Goal: Entertainment & Leisure: Browse casually

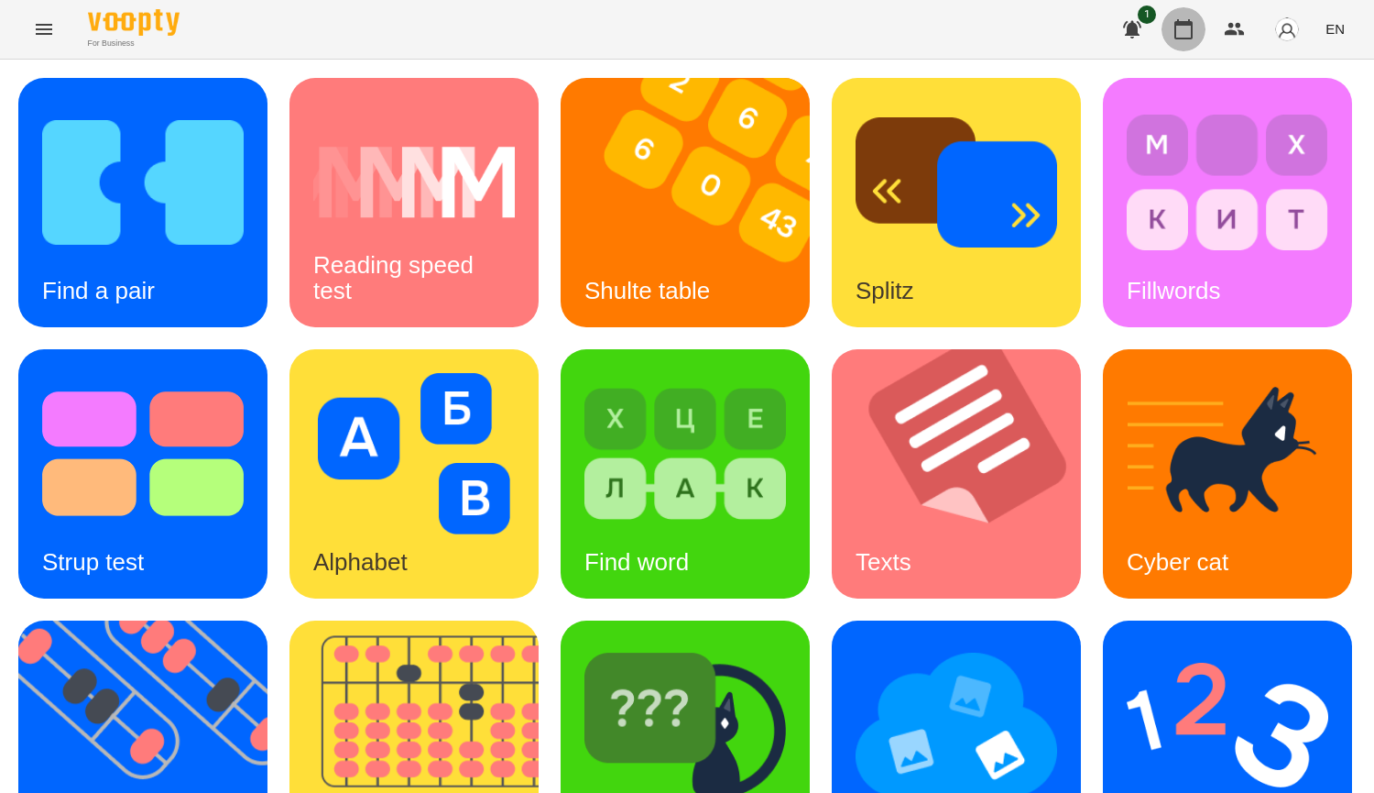
click at [1186, 35] on icon "button" at bounding box center [1184, 29] width 22 height 22
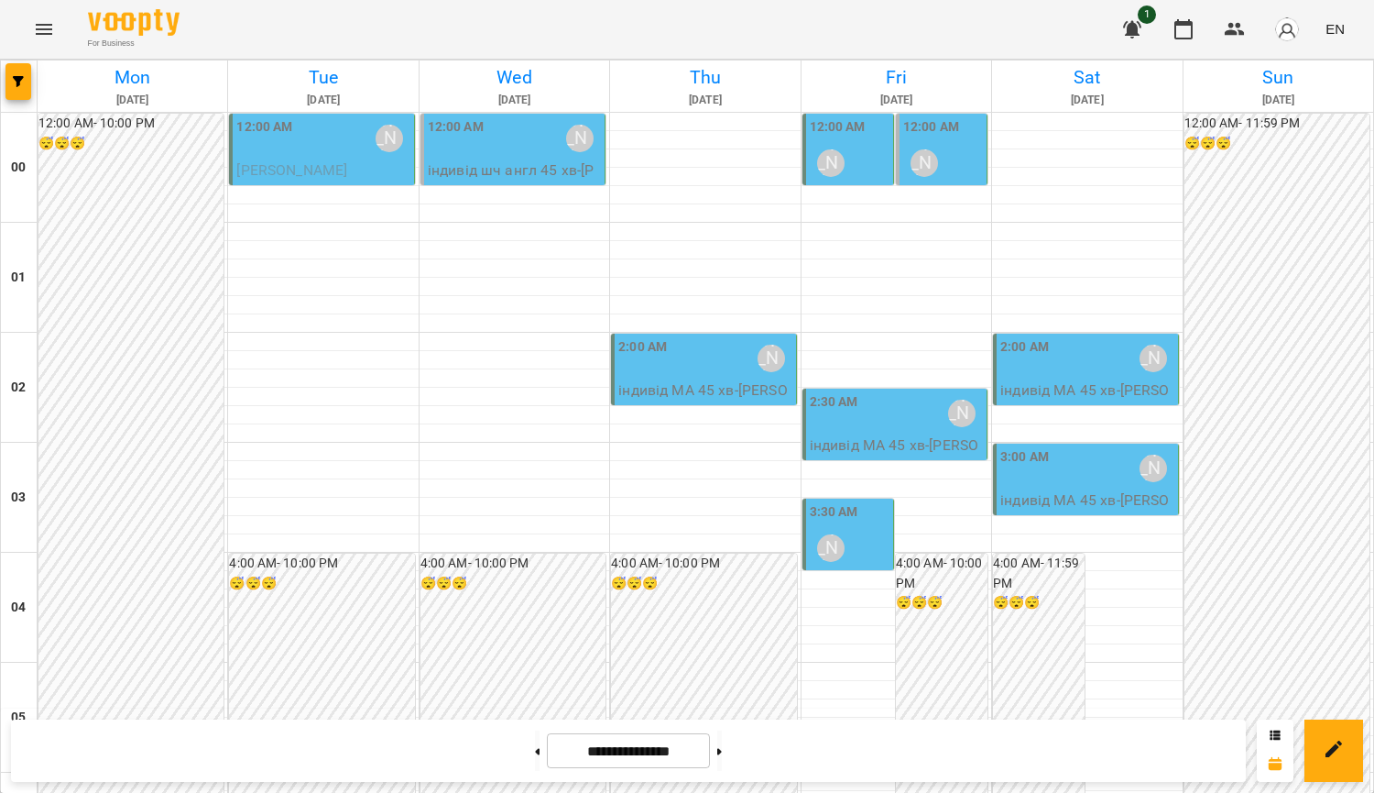
click at [823, 409] on label "2:30 AM" at bounding box center [834, 402] width 49 height 20
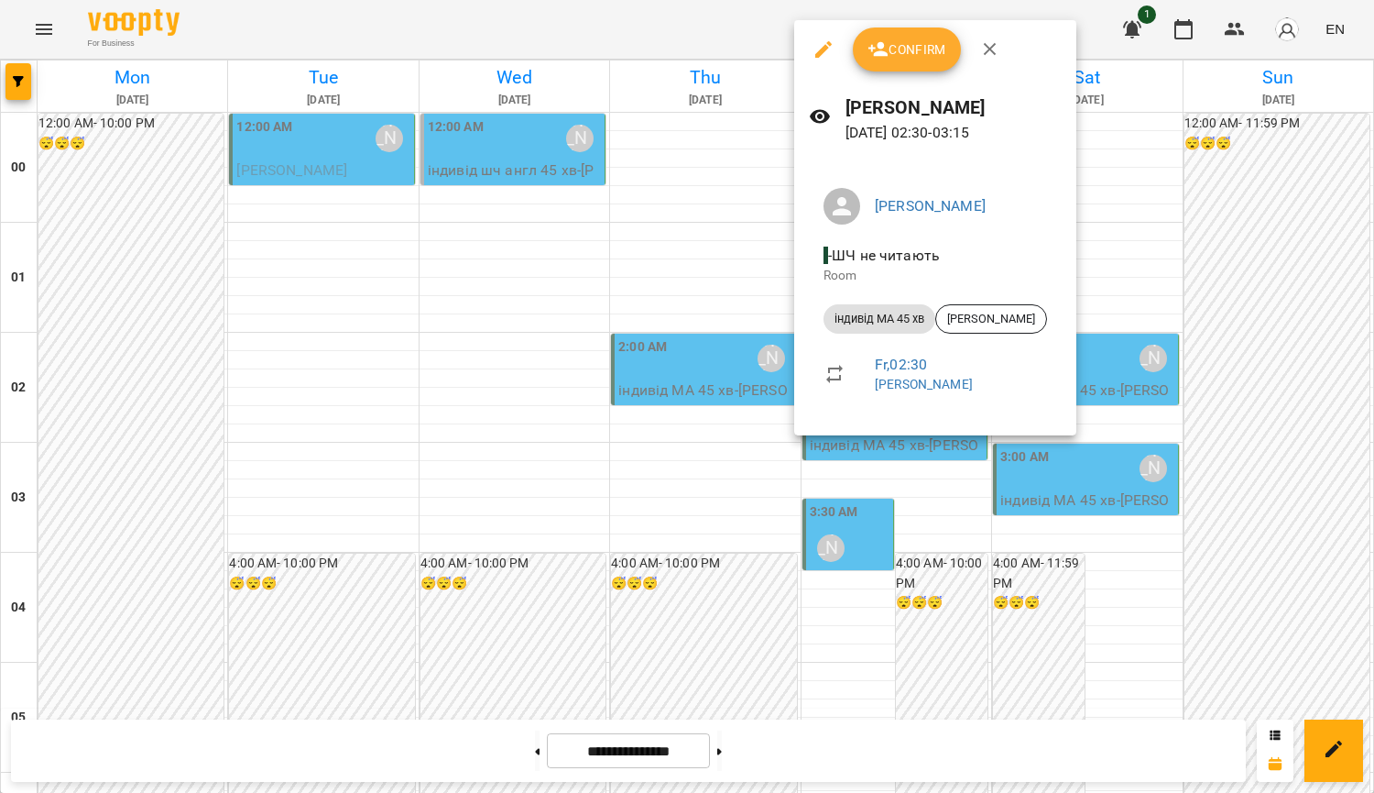
click at [1271, 278] on div at bounding box center [687, 396] width 1374 height 793
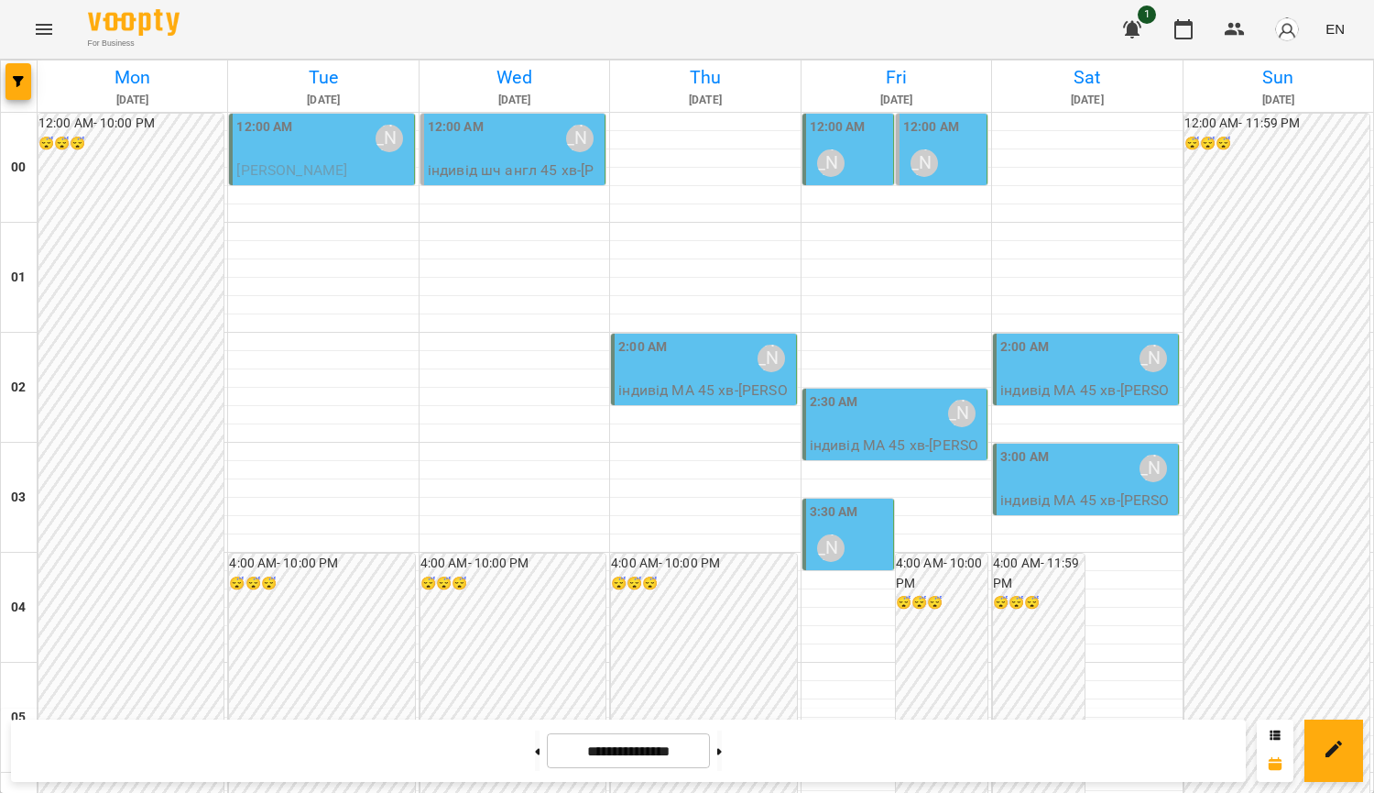
click at [293, 149] on div "12:00 AM [PERSON_NAME]" at bounding box center [322, 138] width 173 height 42
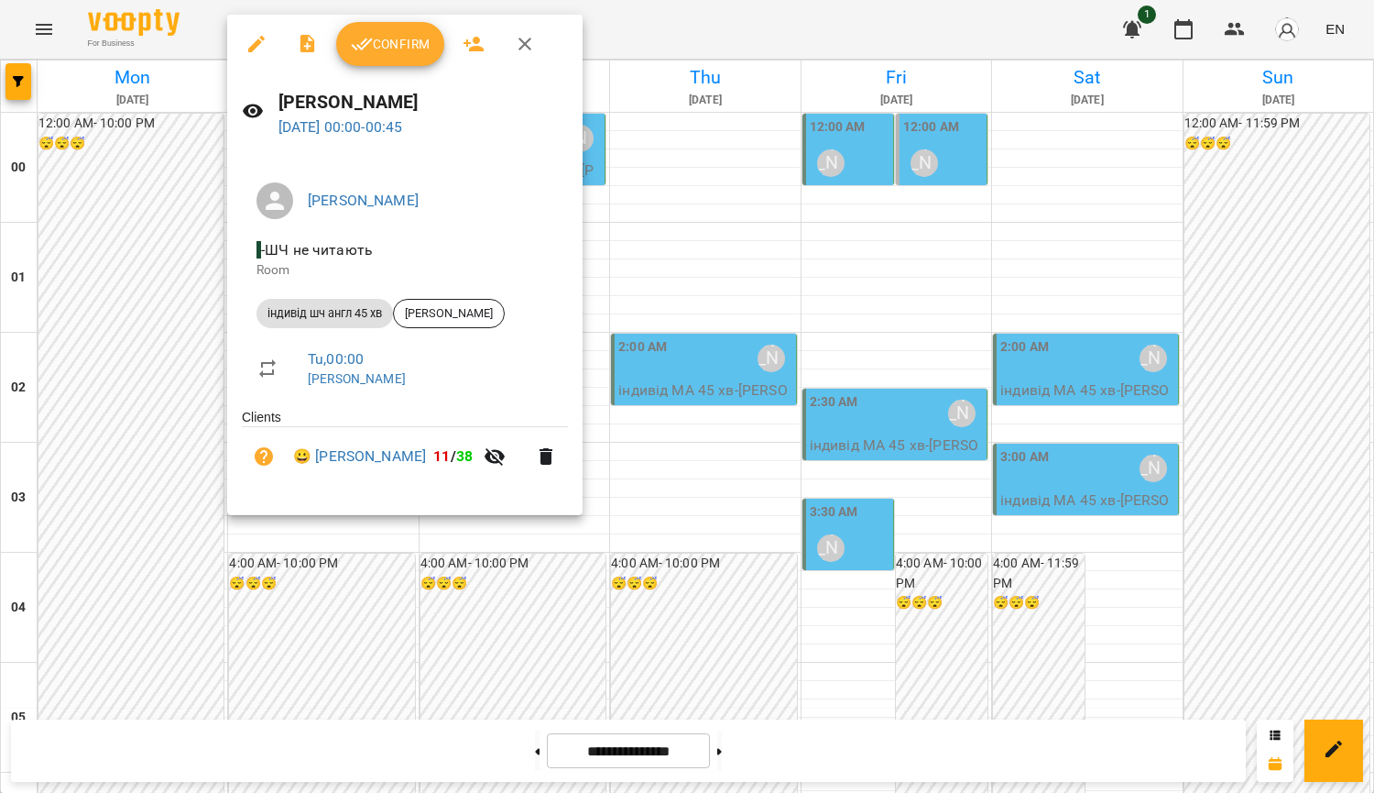
click at [435, 49] on button "Confirm" at bounding box center [390, 44] width 108 height 44
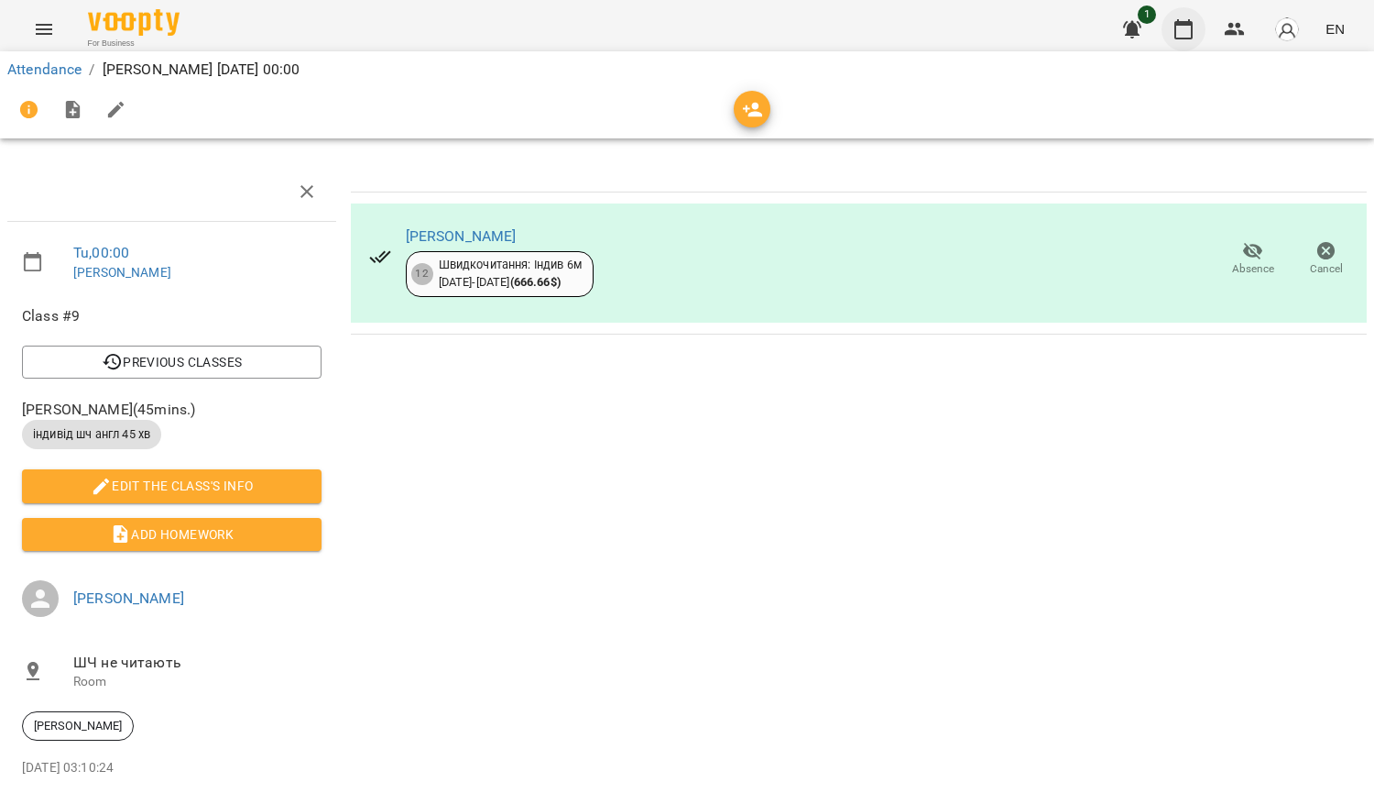
click at [1175, 28] on icon "button" at bounding box center [1184, 29] width 22 height 22
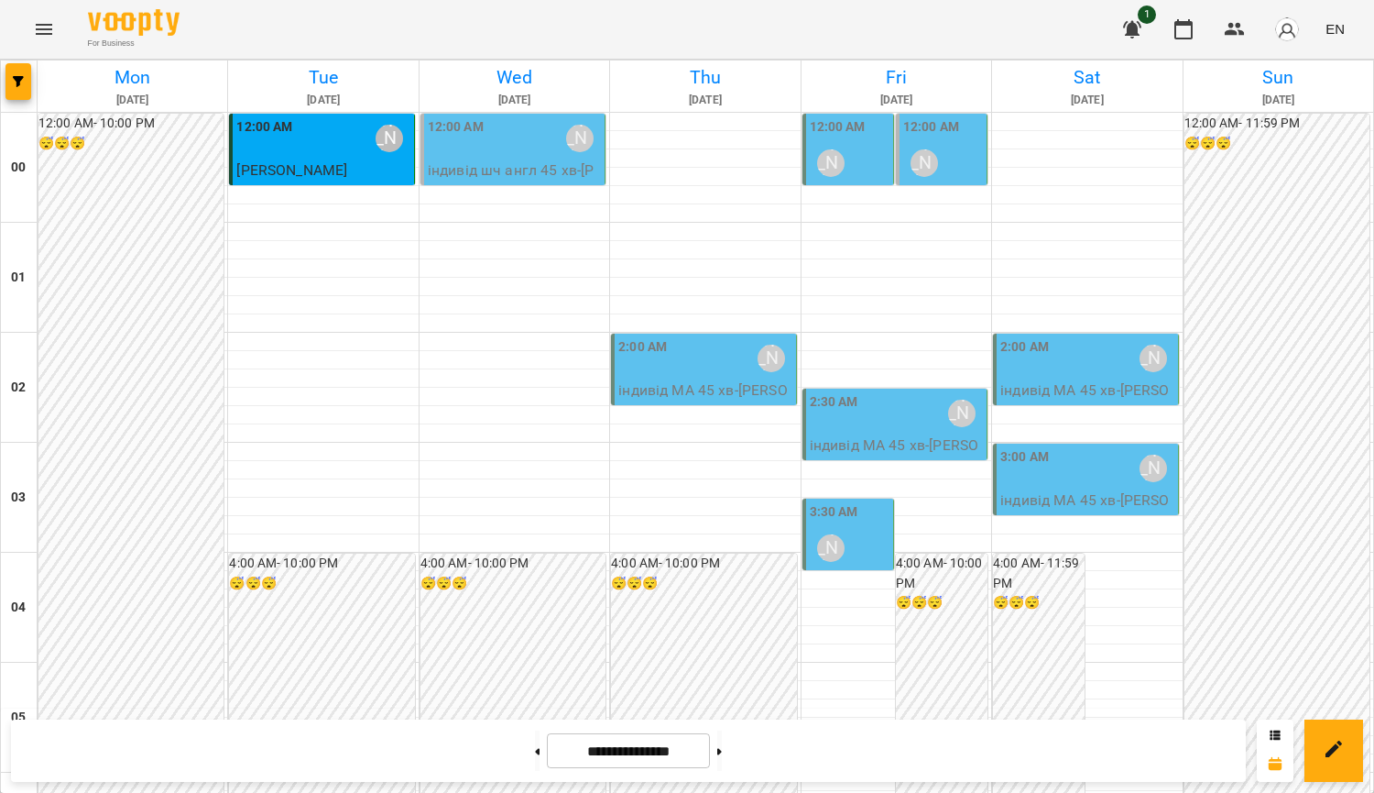
click at [561, 126] on div "[PERSON_NAME]" at bounding box center [580, 138] width 42 height 42
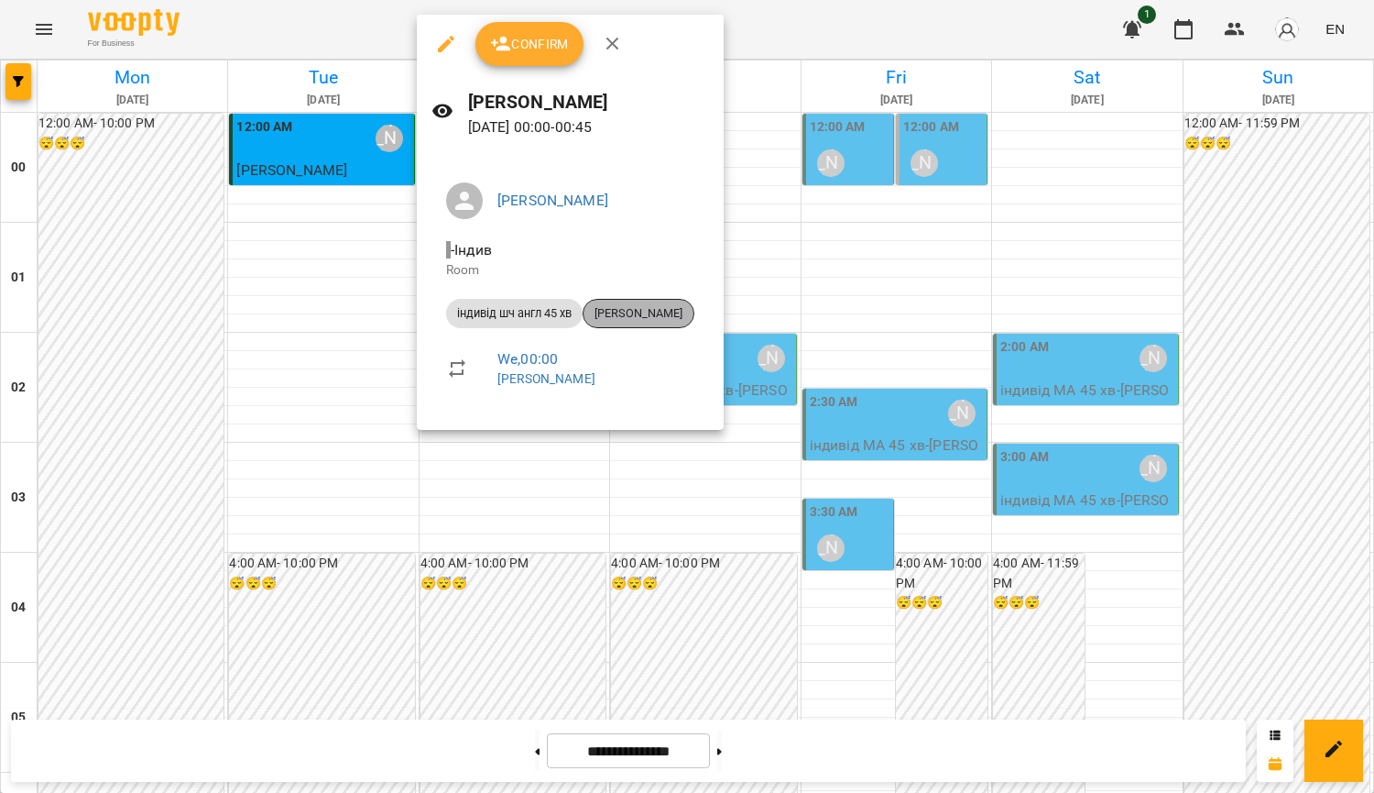
click at [629, 313] on span "[PERSON_NAME]" at bounding box center [639, 313] width 110 height 16
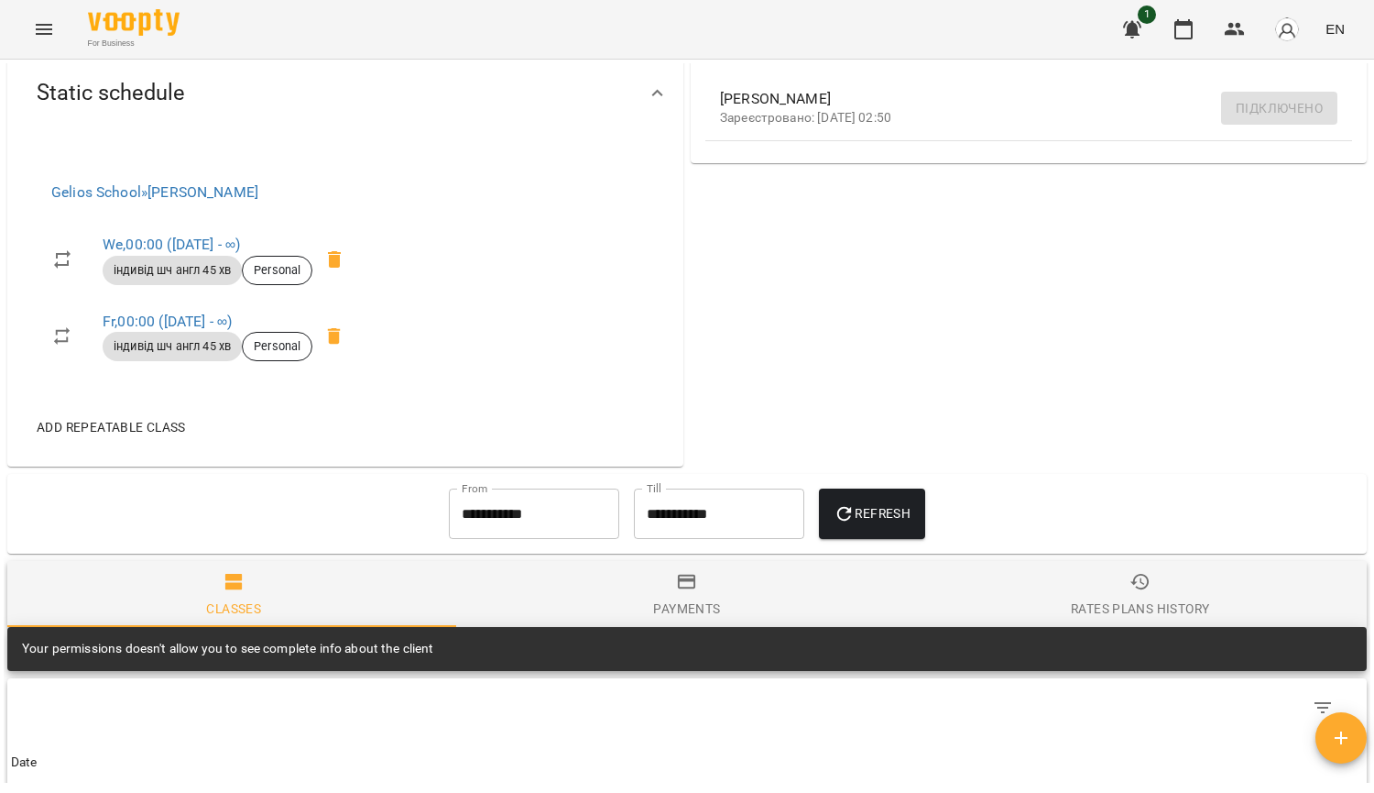
scroll to position [670, 0]
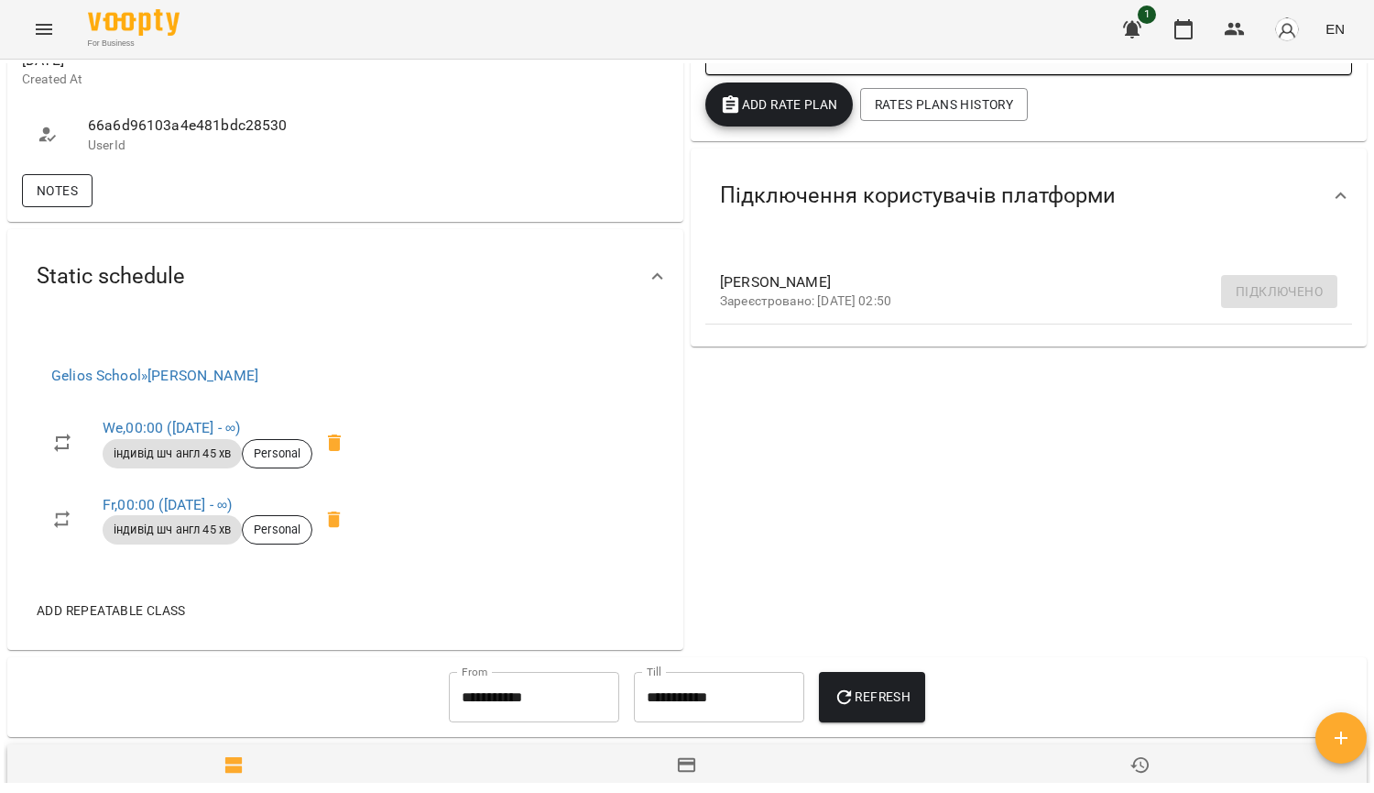
click at [73, 207] on button "Notes" at bounding box center [57, 190] width 71 height 33
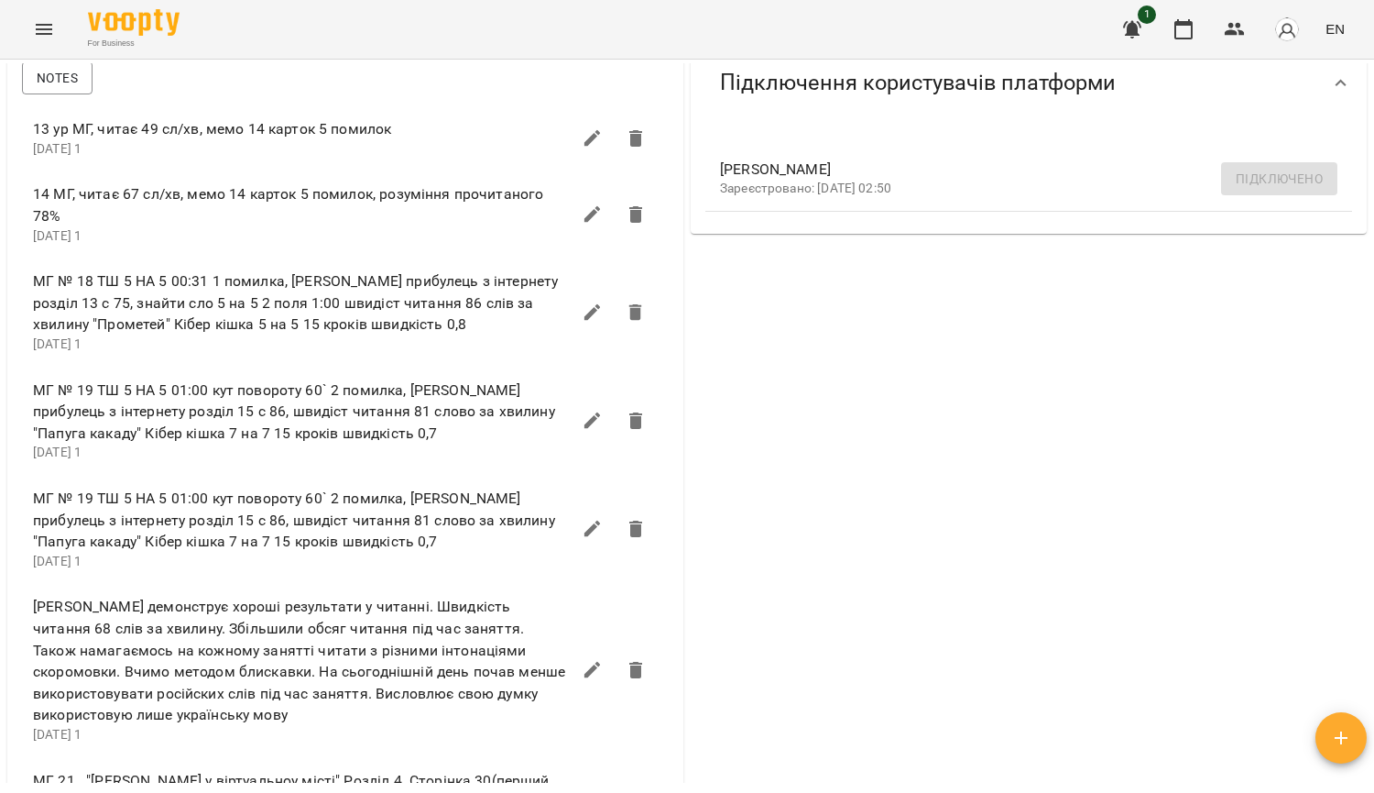
scroll to position [761, 0]
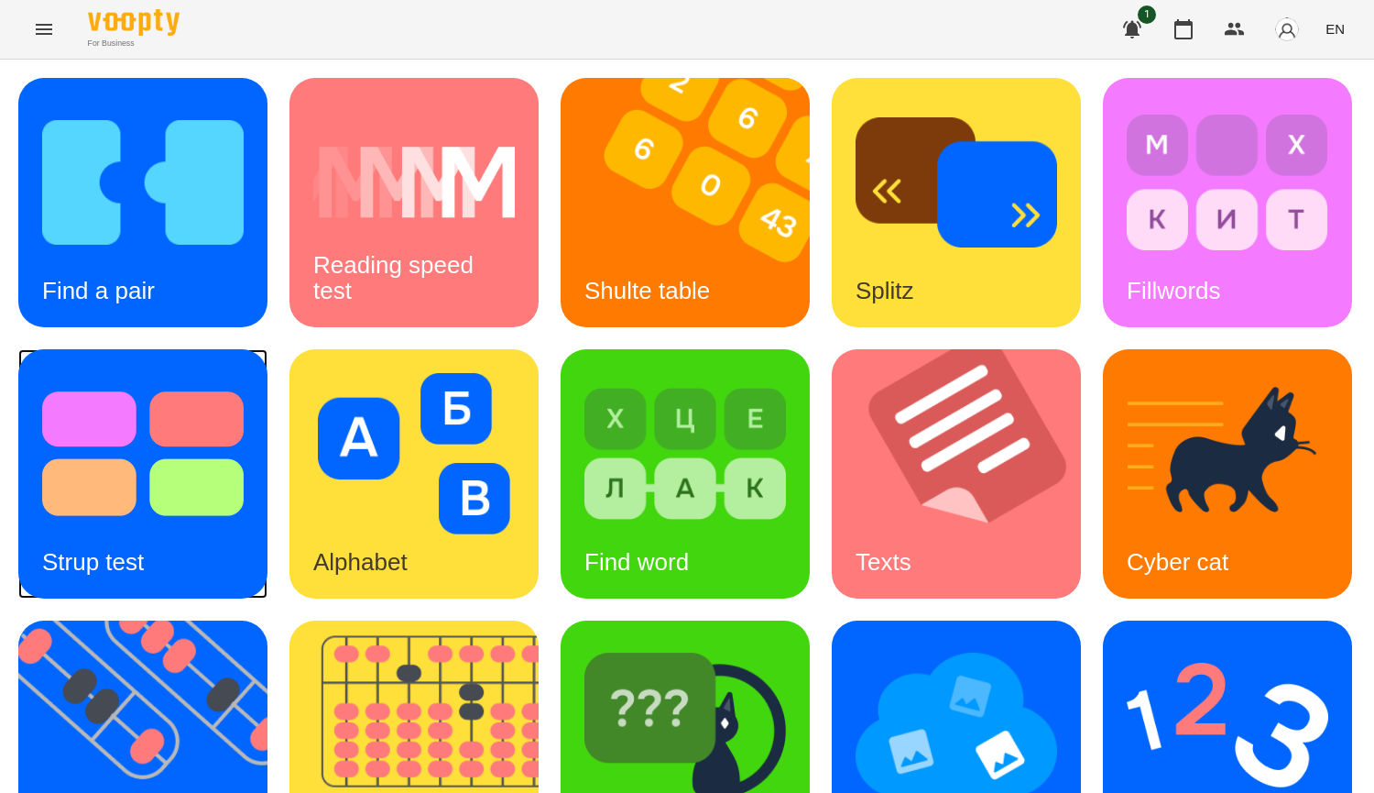
click at [244, 508] on img at bounding box center [143, 453] width 202 height 161
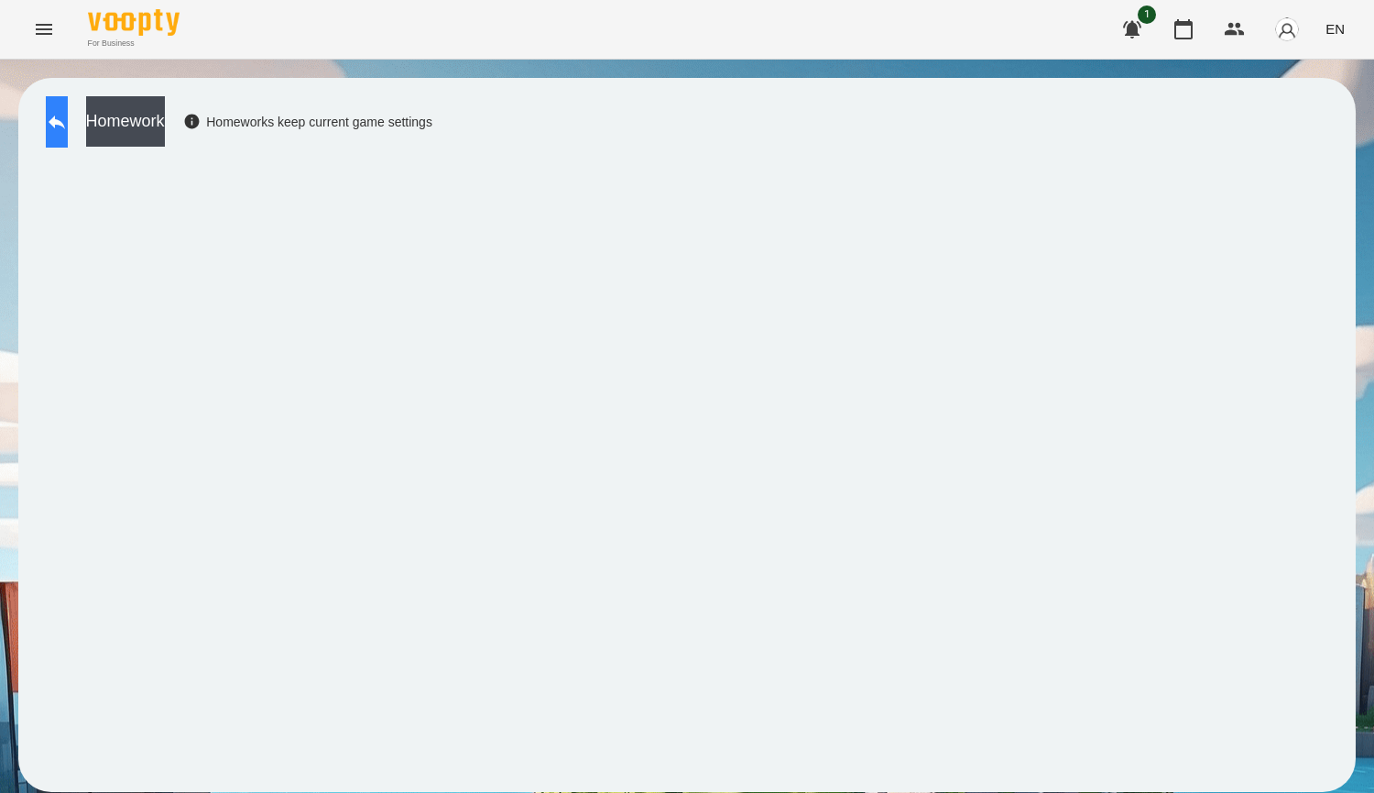
click at [68, 117] on icon at bounding box center [57, 122] width 22 height 22
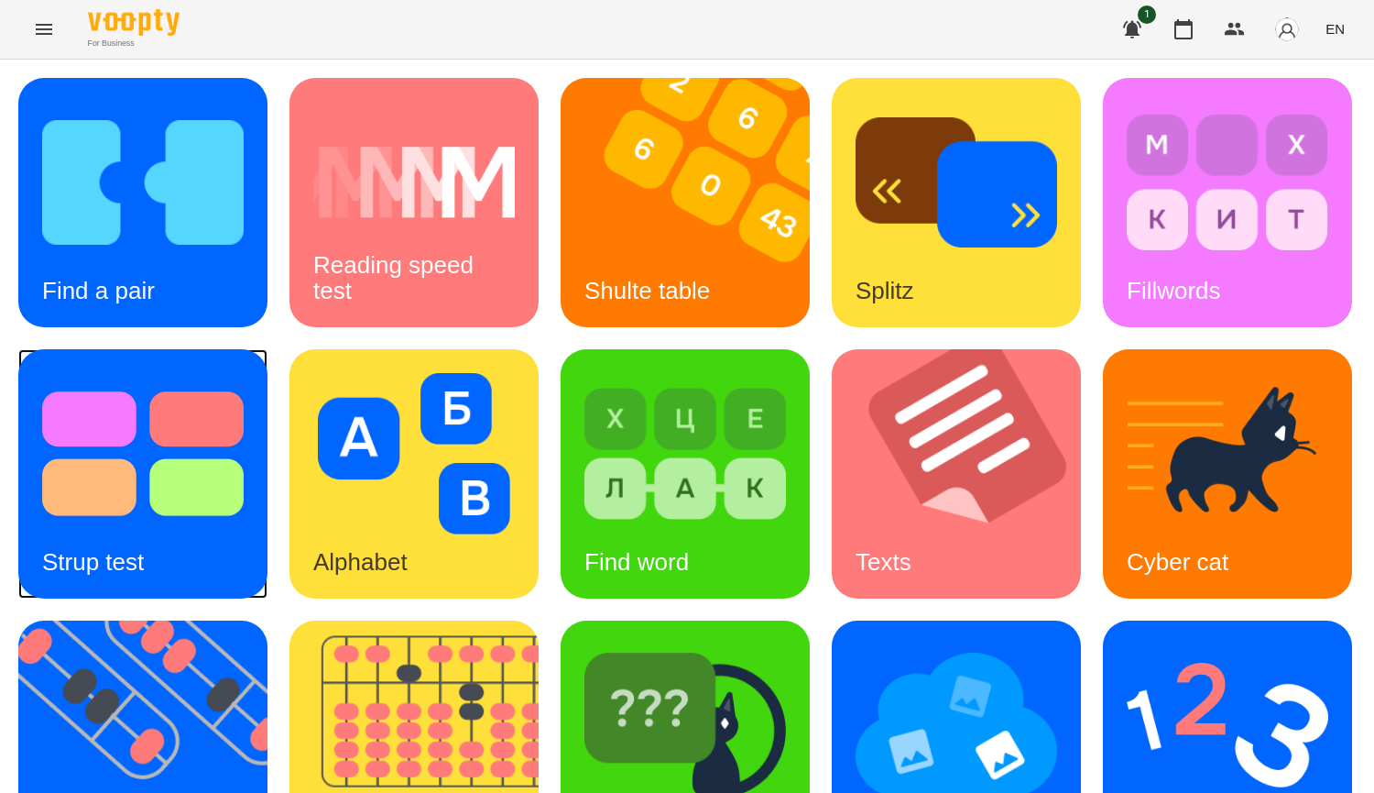
click at [244, 465] on img at bounding box center [143, 453] width 202 height 161
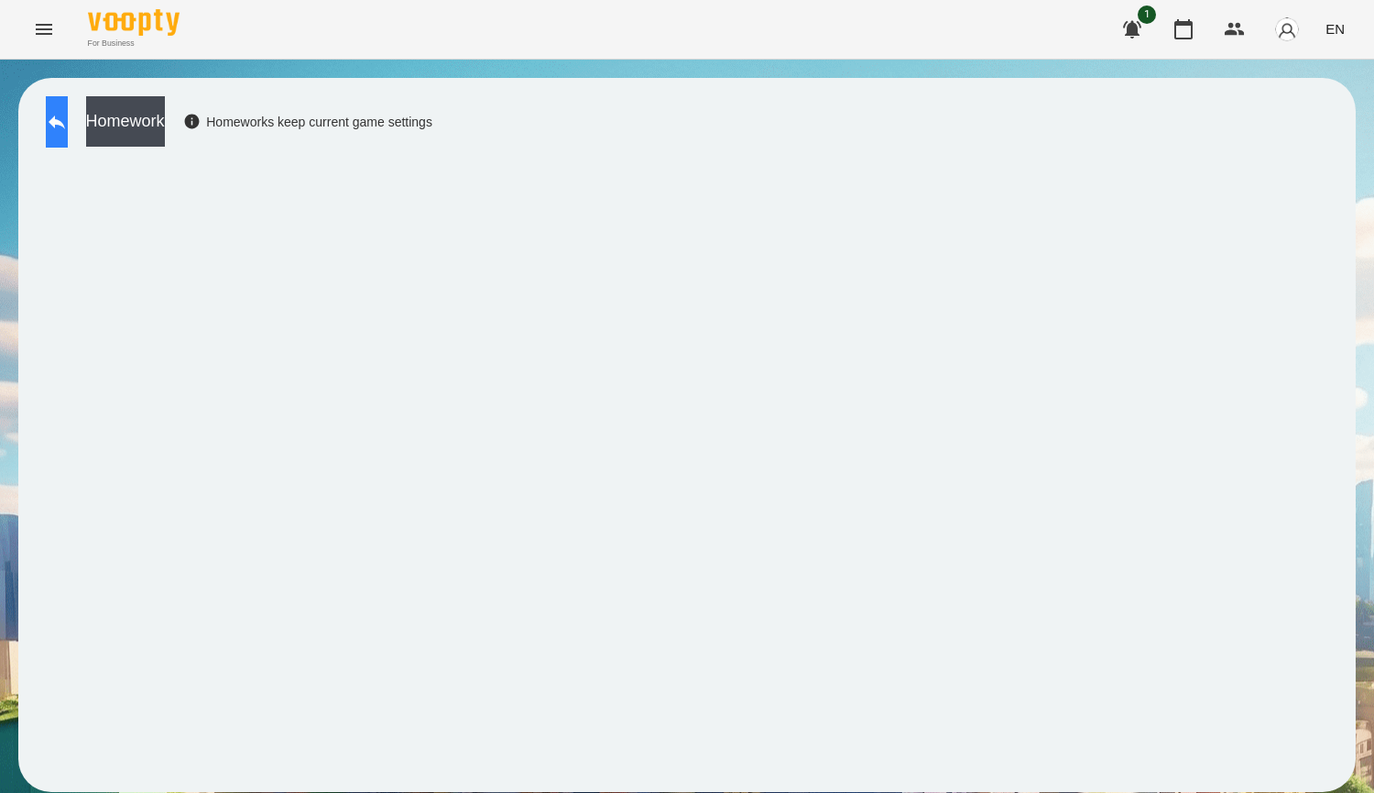
click at [68, 105] on button at bounding box center [57, 121] width 22 height 51
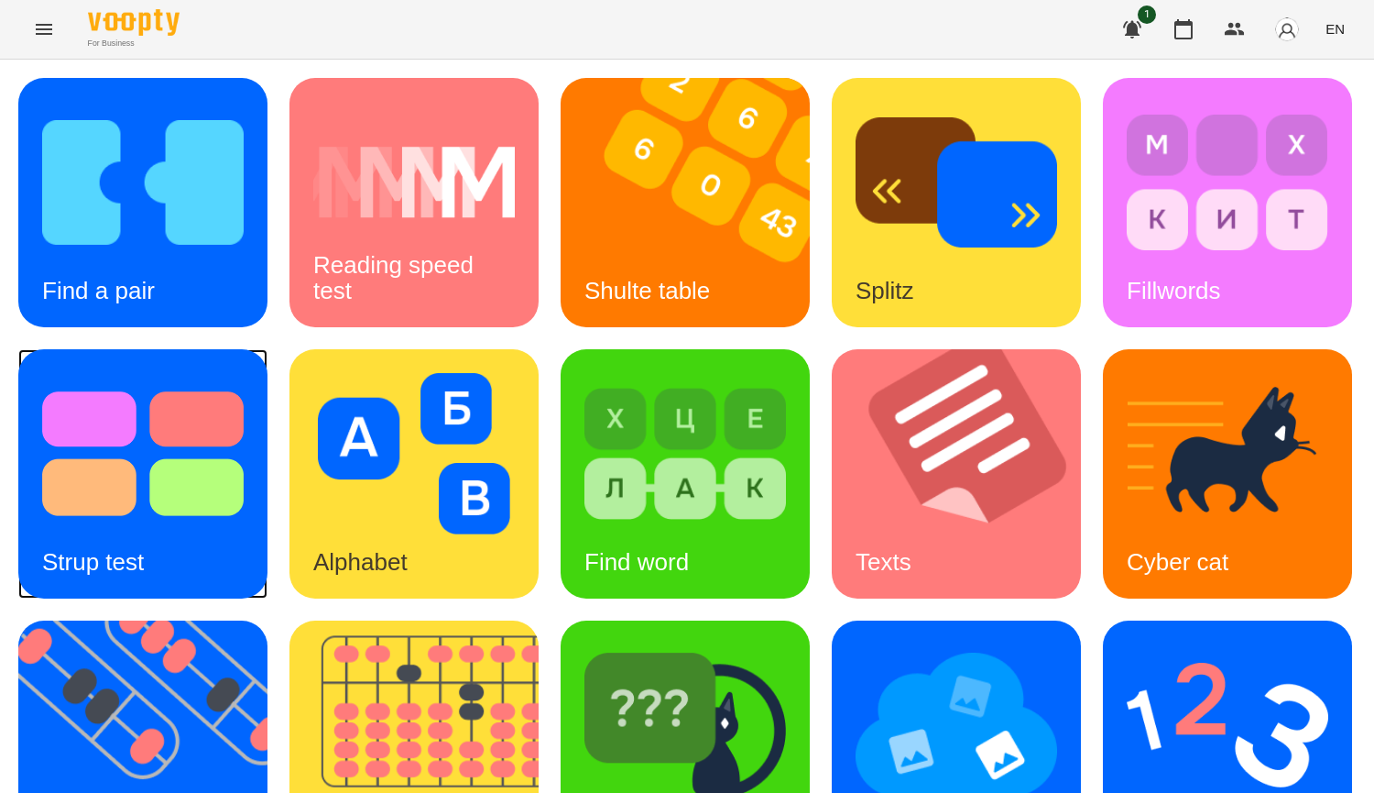
click at [244, 430] on img at bounding box center [143, 453] width 202 height 161
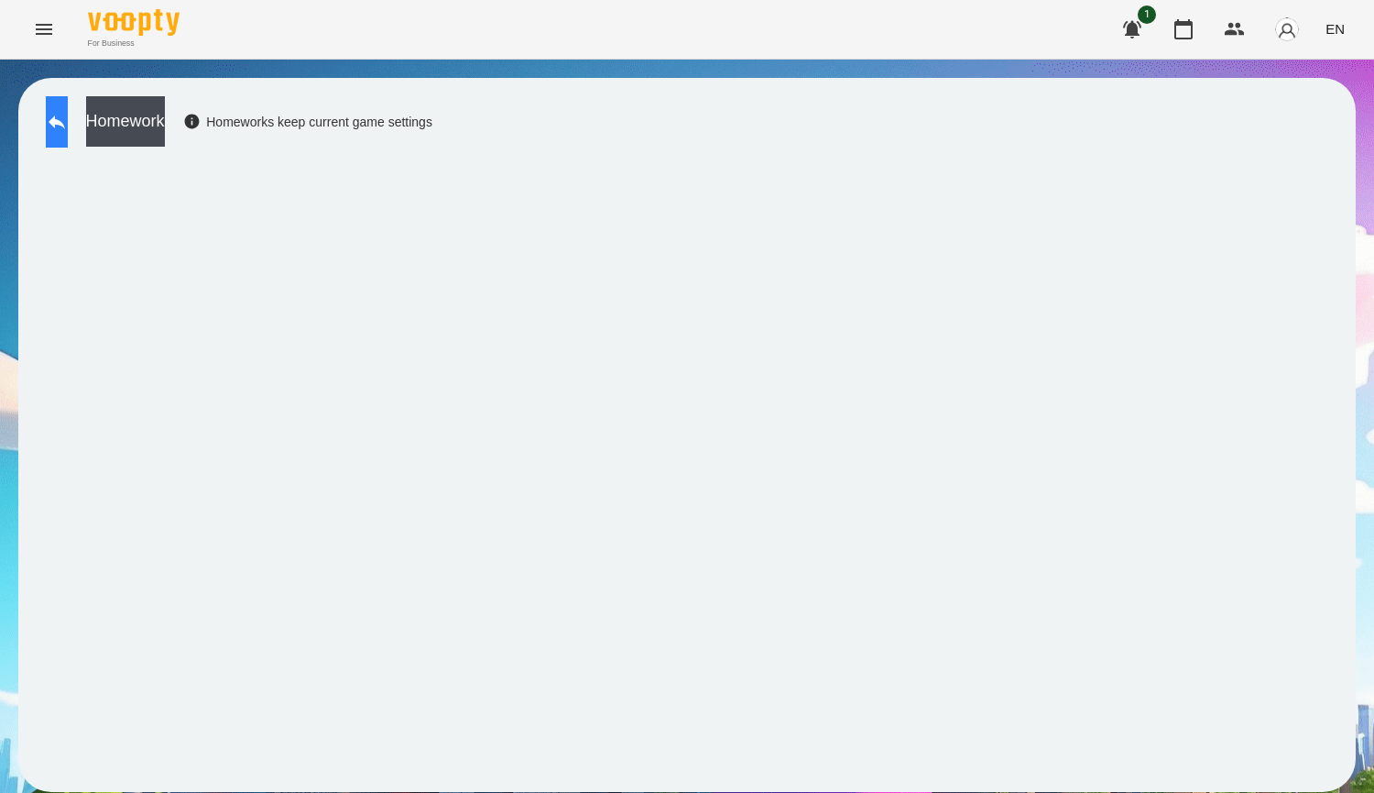
click at [68, 126] on icon at bounding box center [57, 122] width 22 height 22
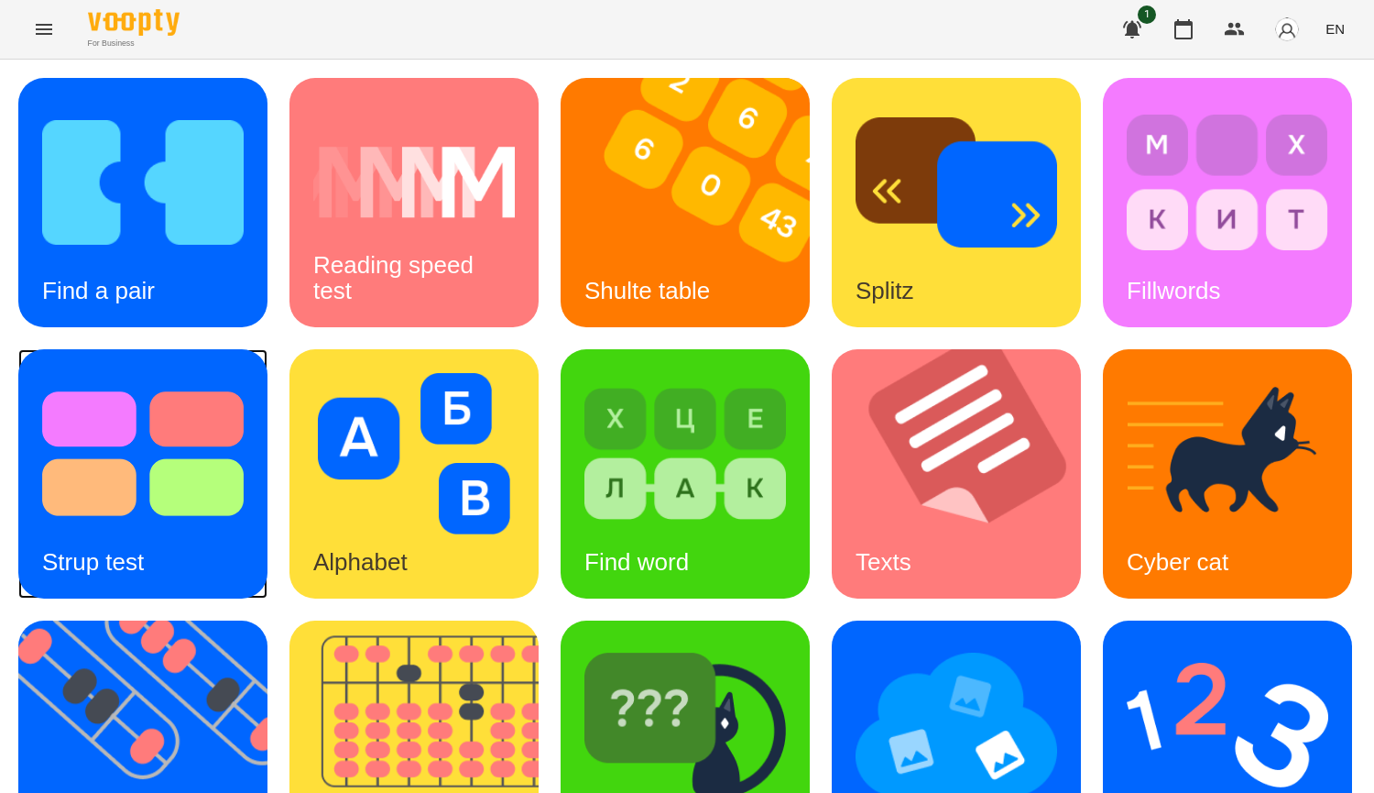
click at [168, 534] on div "Strup test" at bounding box center [92, 562] width 149 height 72
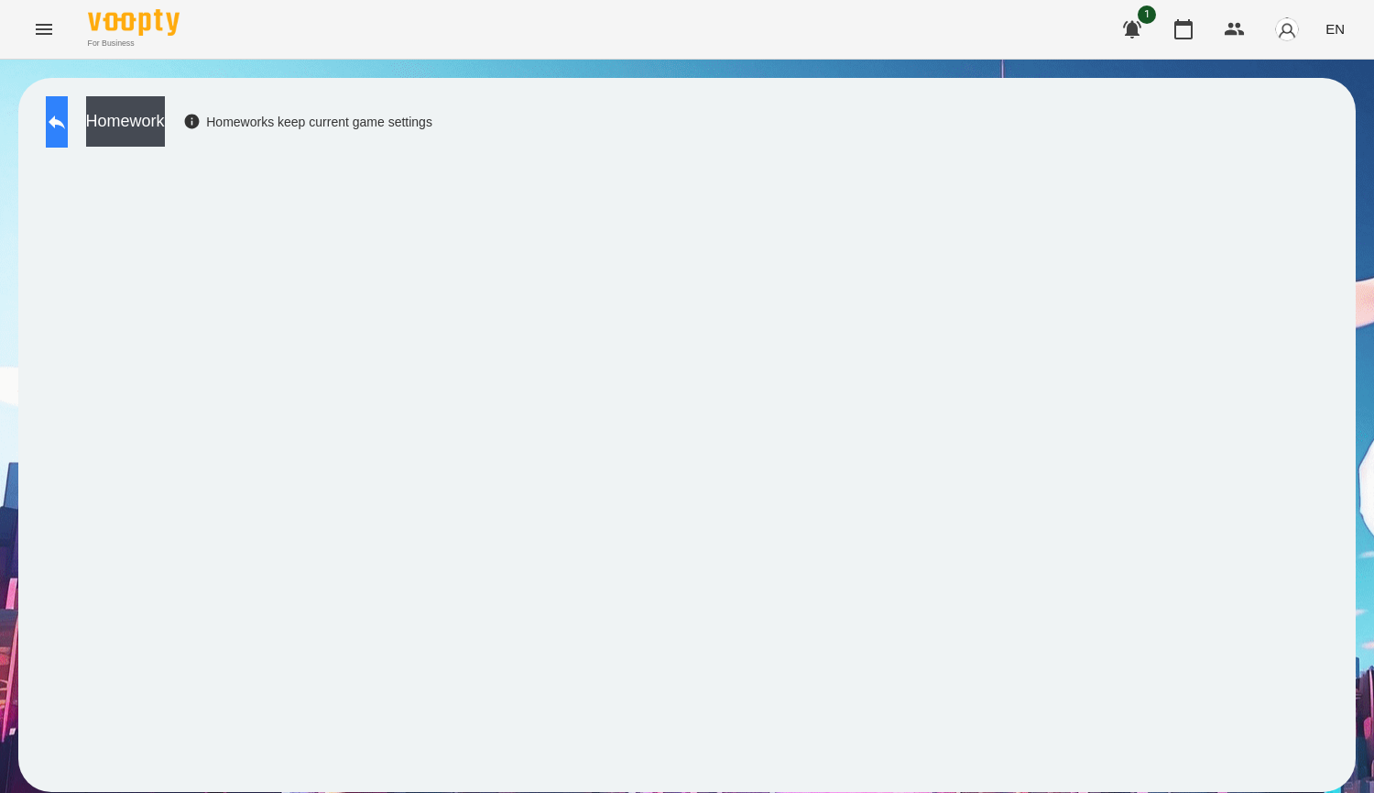
click at [68, 129] on icon at bounding box center [57, 122] width 22 height 22
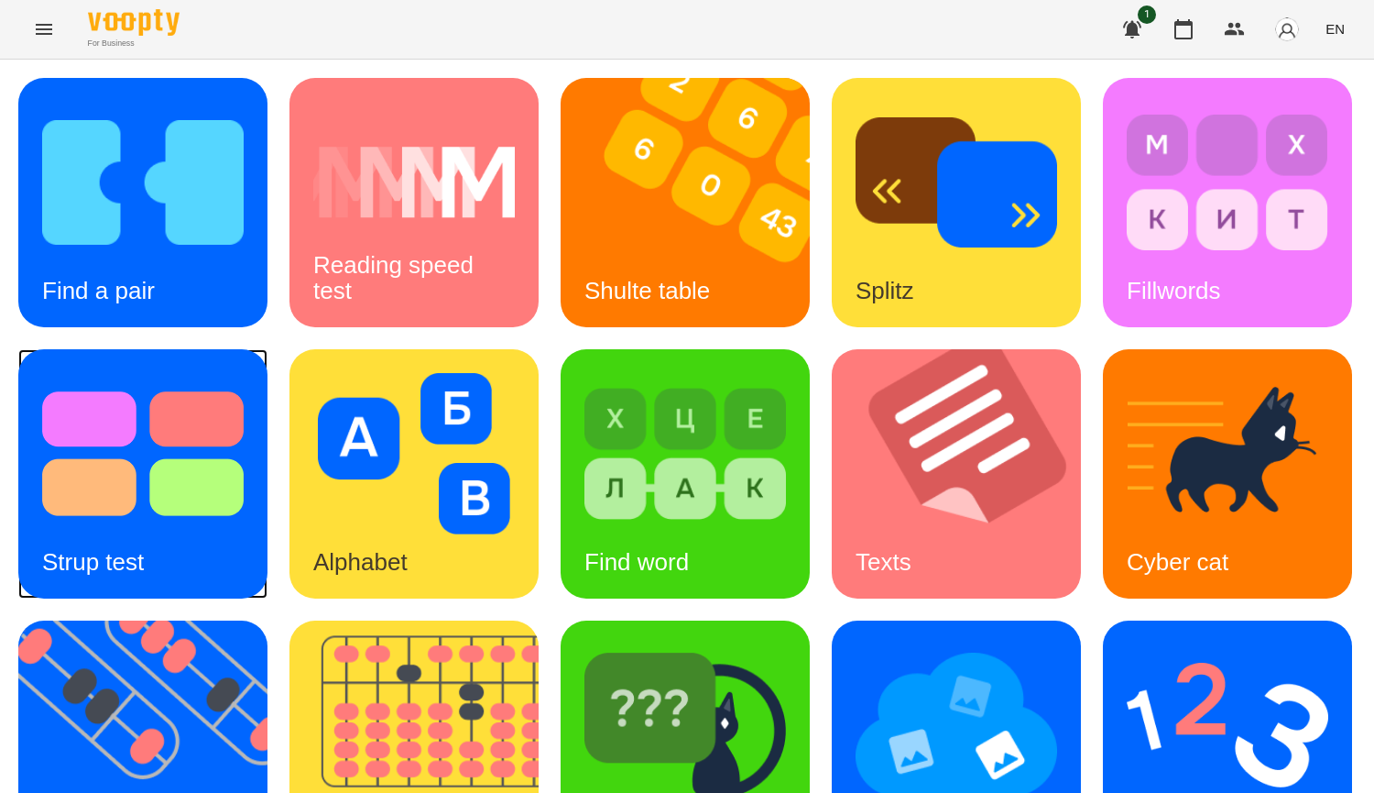
click at [244, 514] on img at bounding box center [143, 453] width 202 height 161
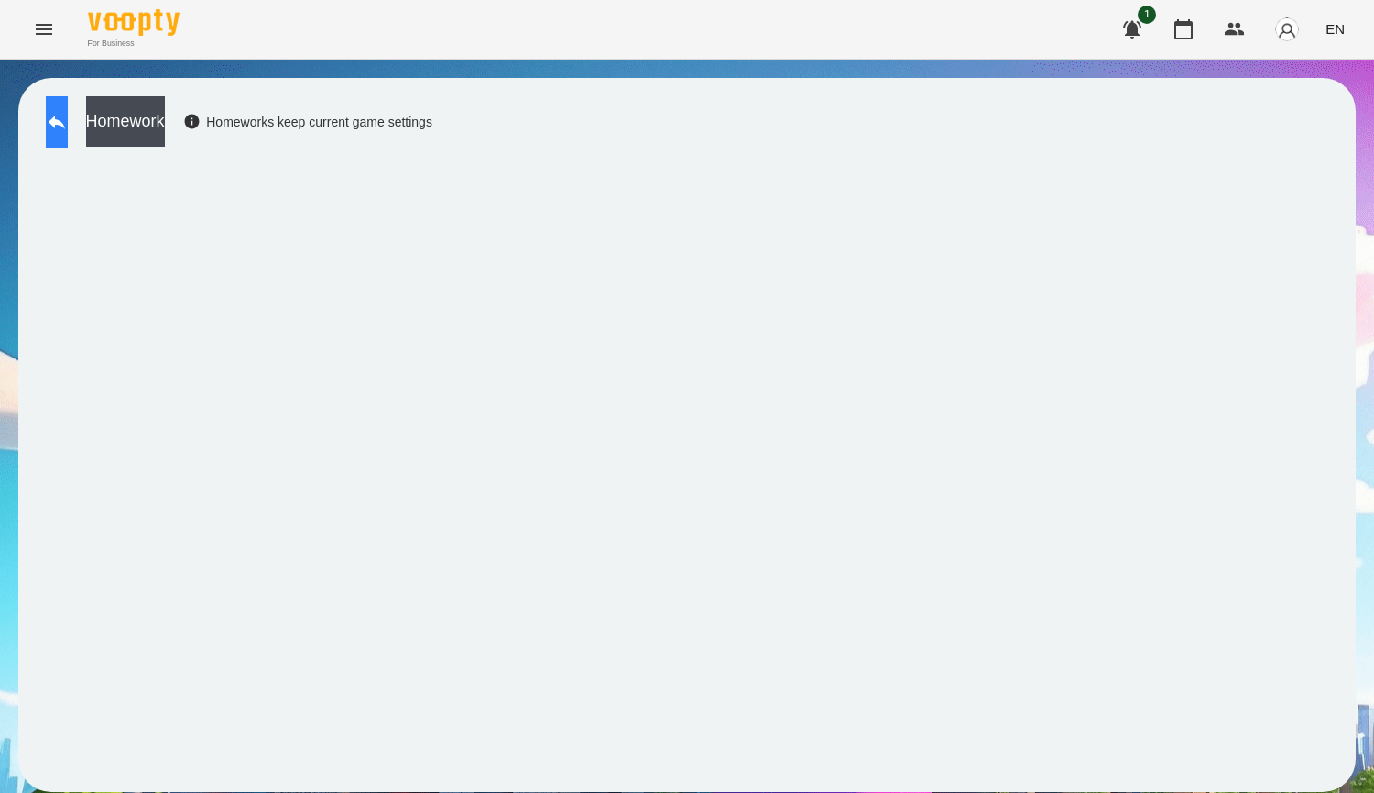
click at [68, 144] on button at bounding box center [57, 121] width 22 height 51
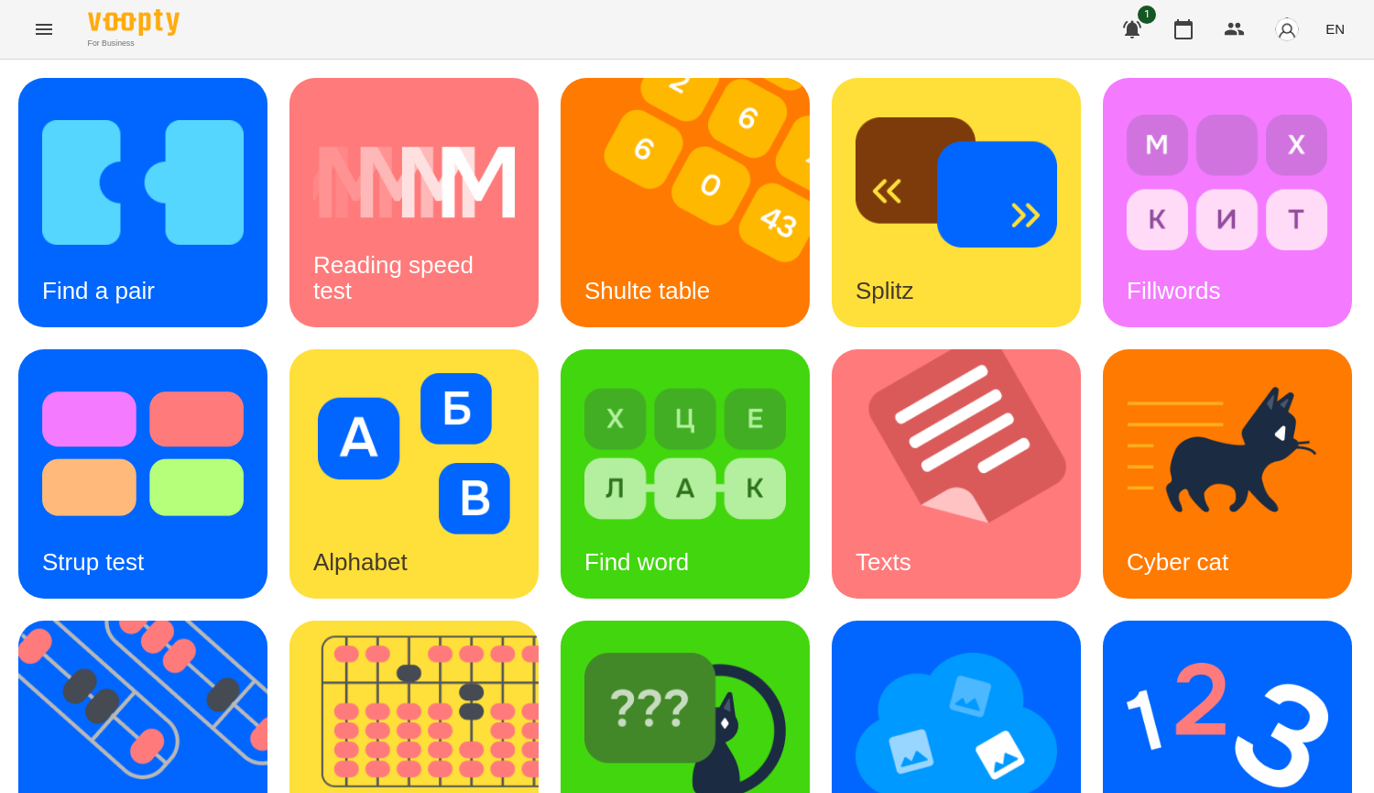
scroll to position [638, 0]
click at [856, 644] on img at bounding box center [957, 724] width 202 height 161
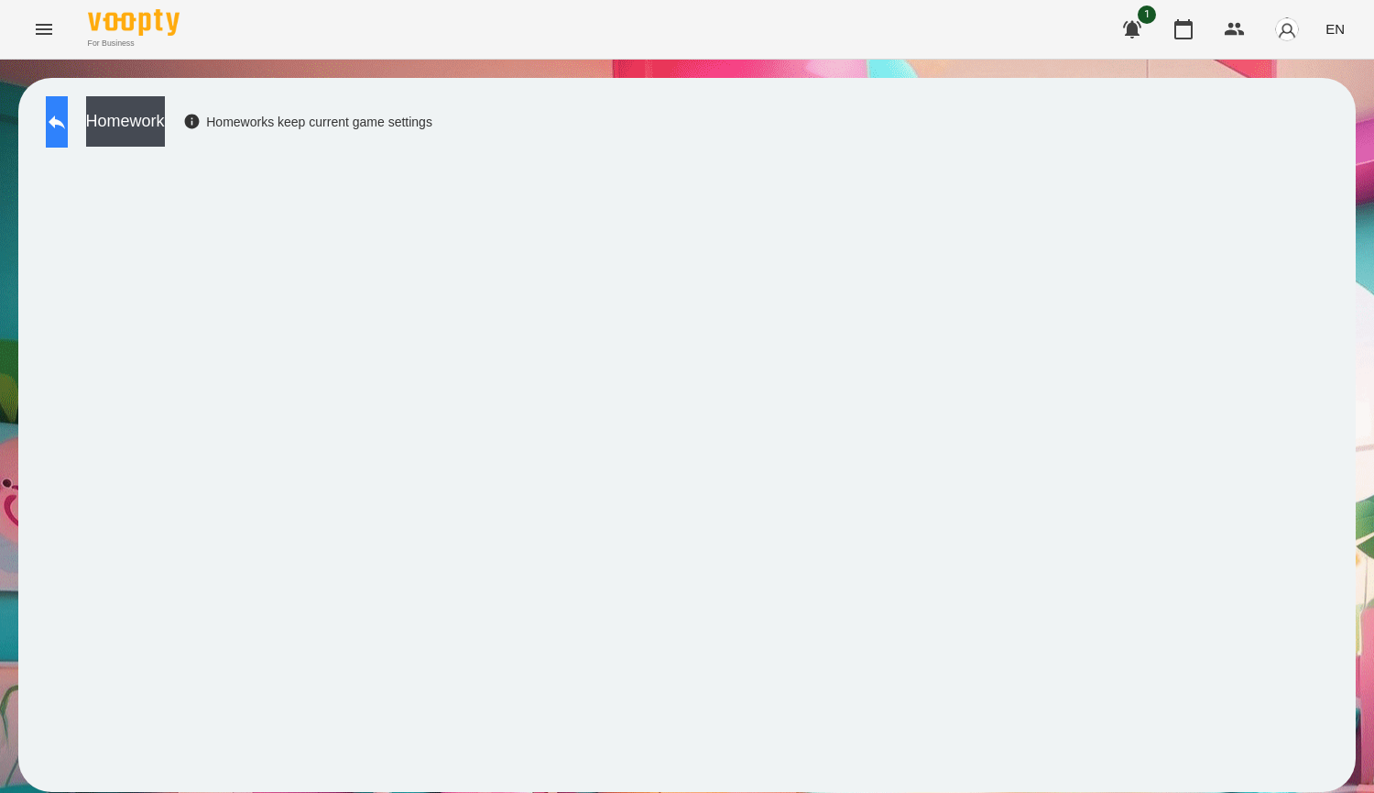
click at [68, 138] on button at bounding box center [57, 121] width 22 height 51
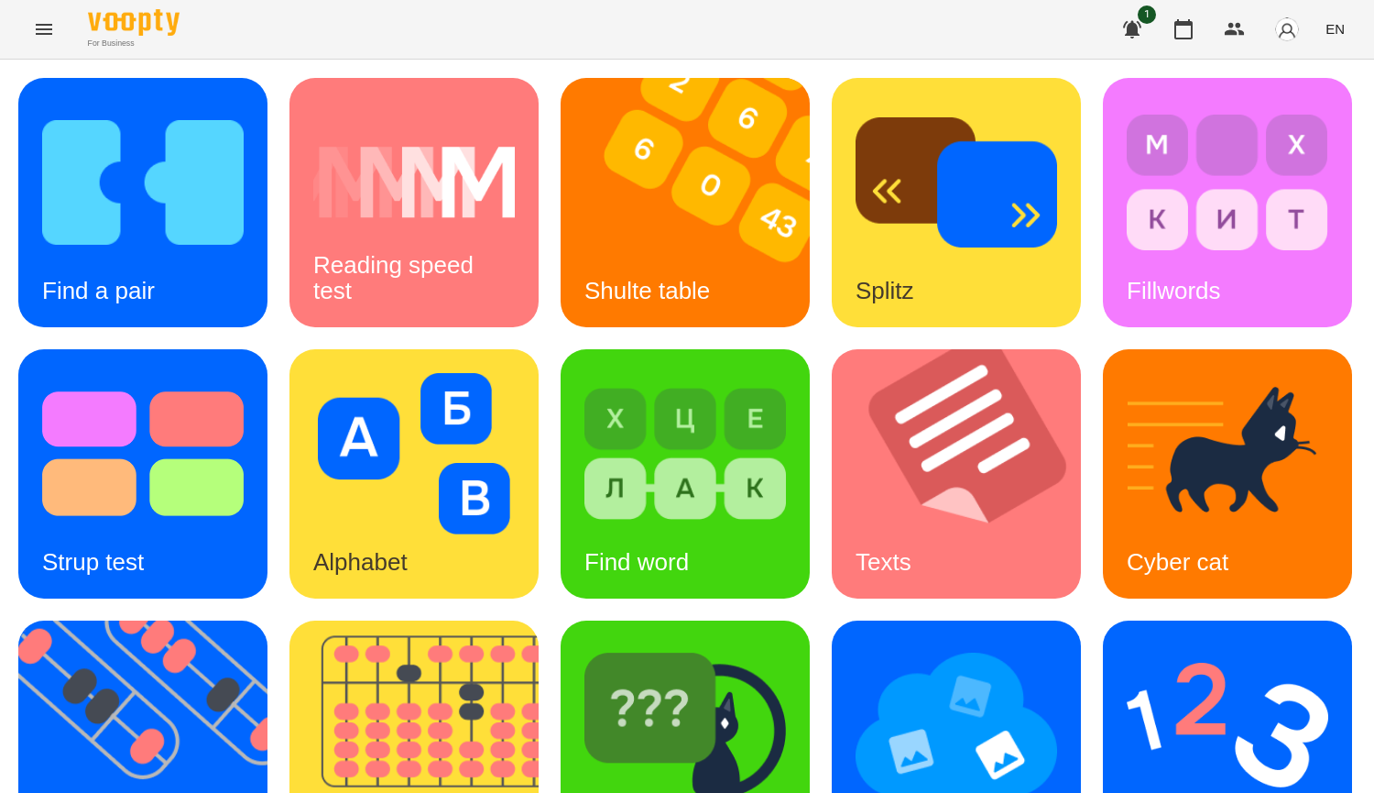
scroll to position [638, 0]
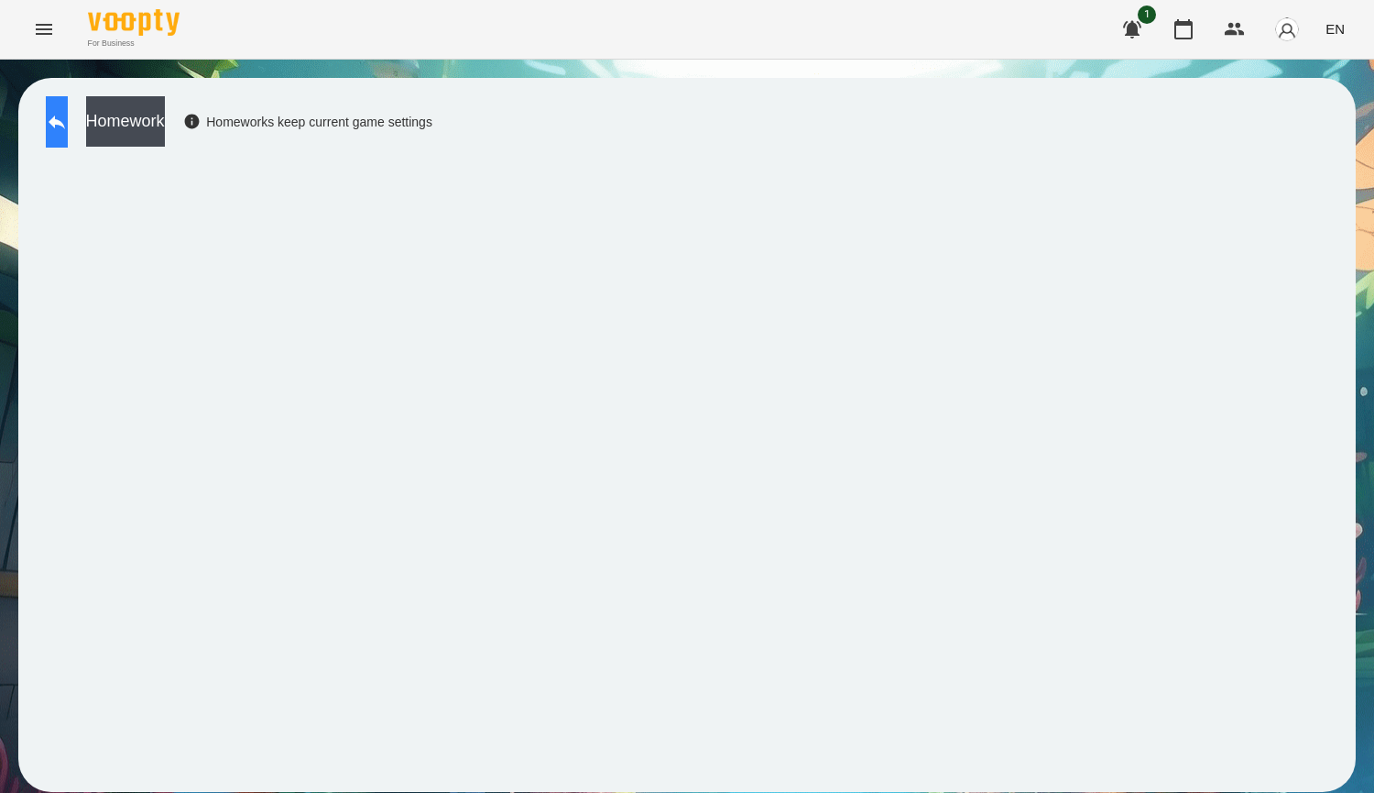
click at [68, 119] on icon at bounding box center [57, 122] width 22 height 22
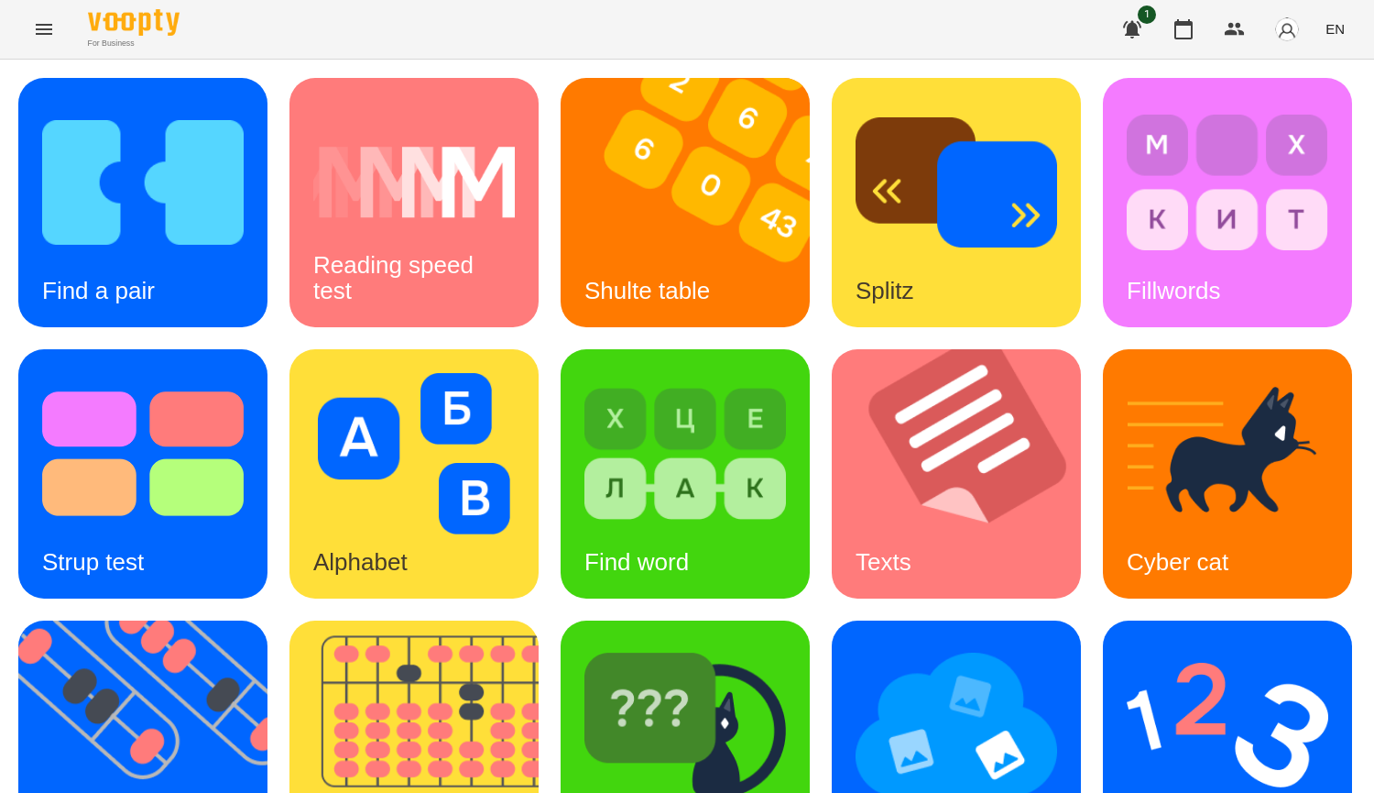
scroll to position [550, 0]
click at [856, 644] on img at bounding box center [957, 724] width 202 height 161
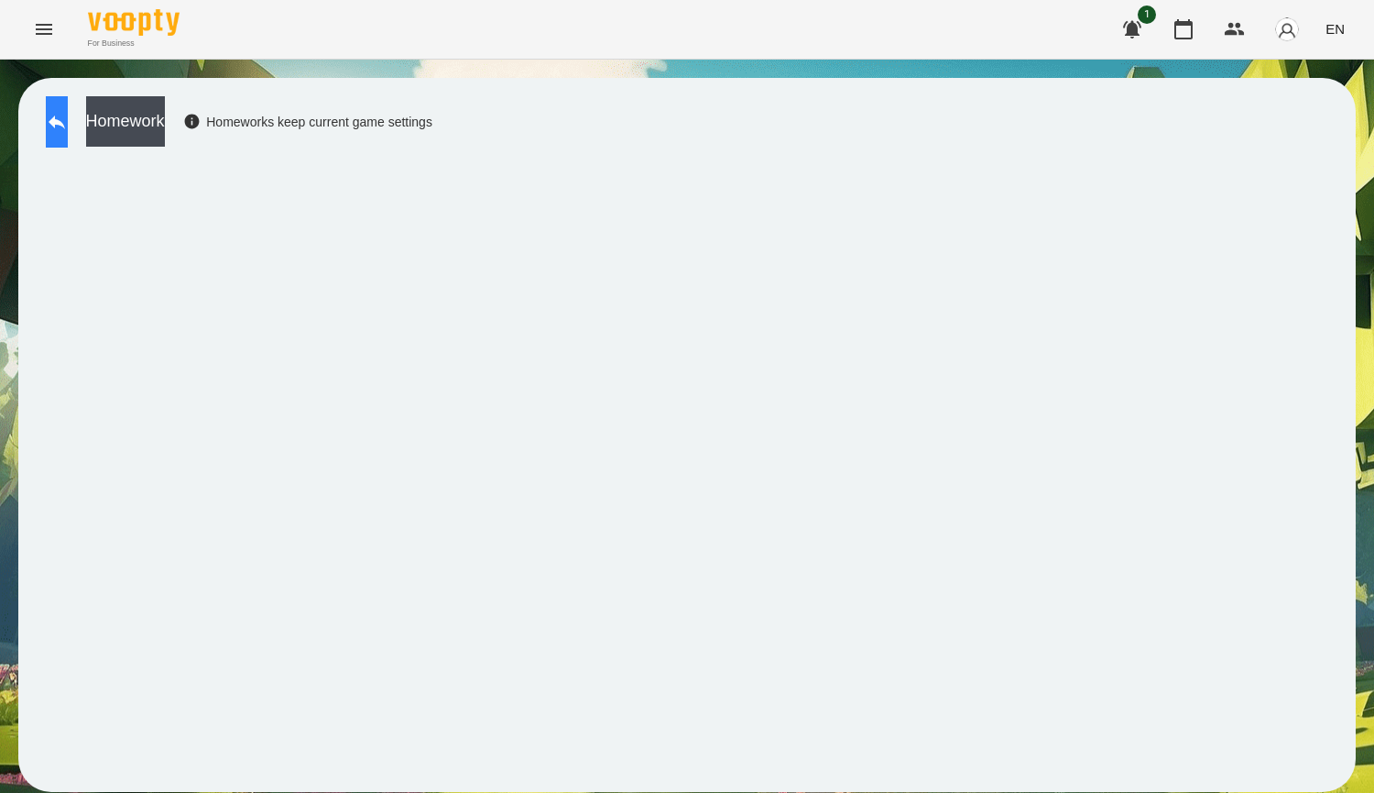
click at [65, 124] on icon at bounding box center [57, 122] width 16 height 14
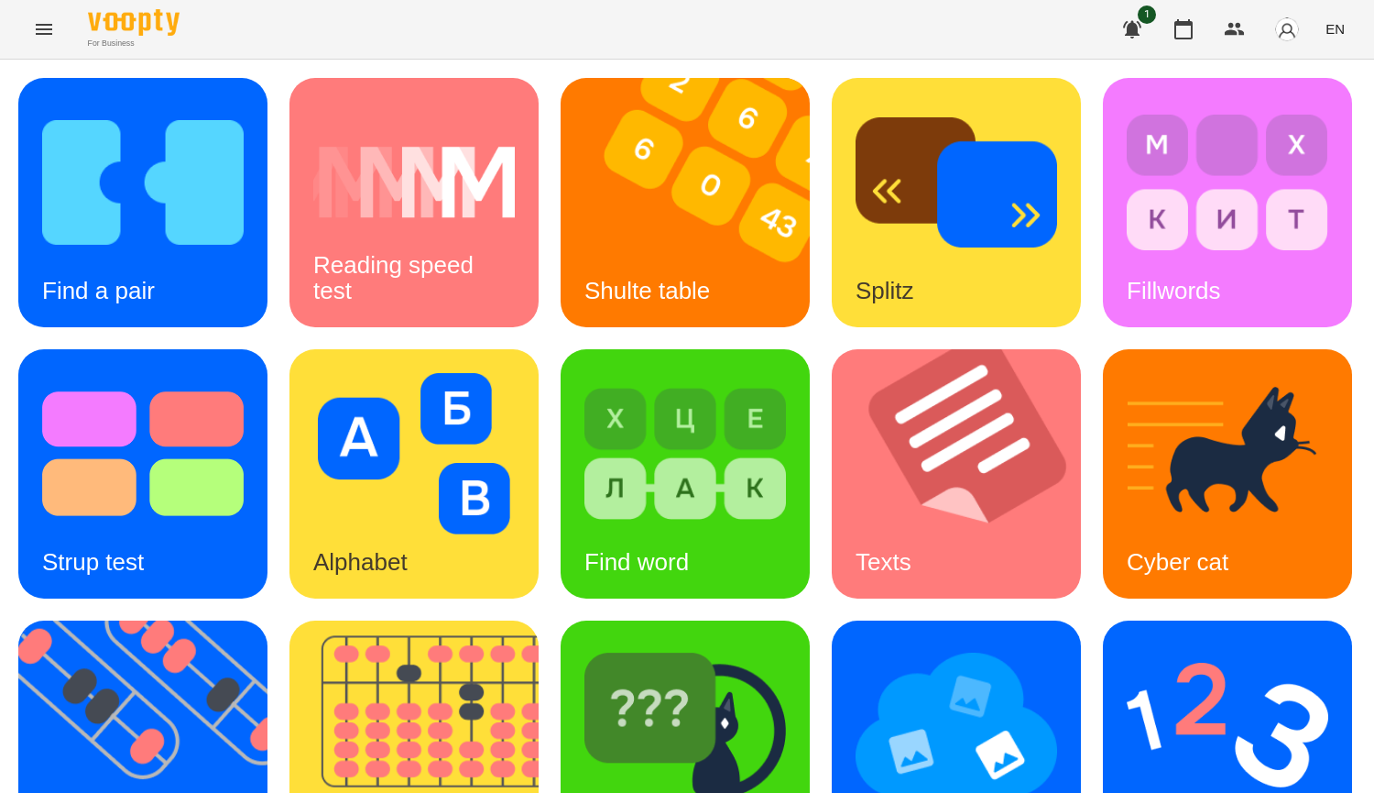
scroll to position [458, 0]
click at [585, 644] on img at bounding box center [686, 724] width 202 height 161
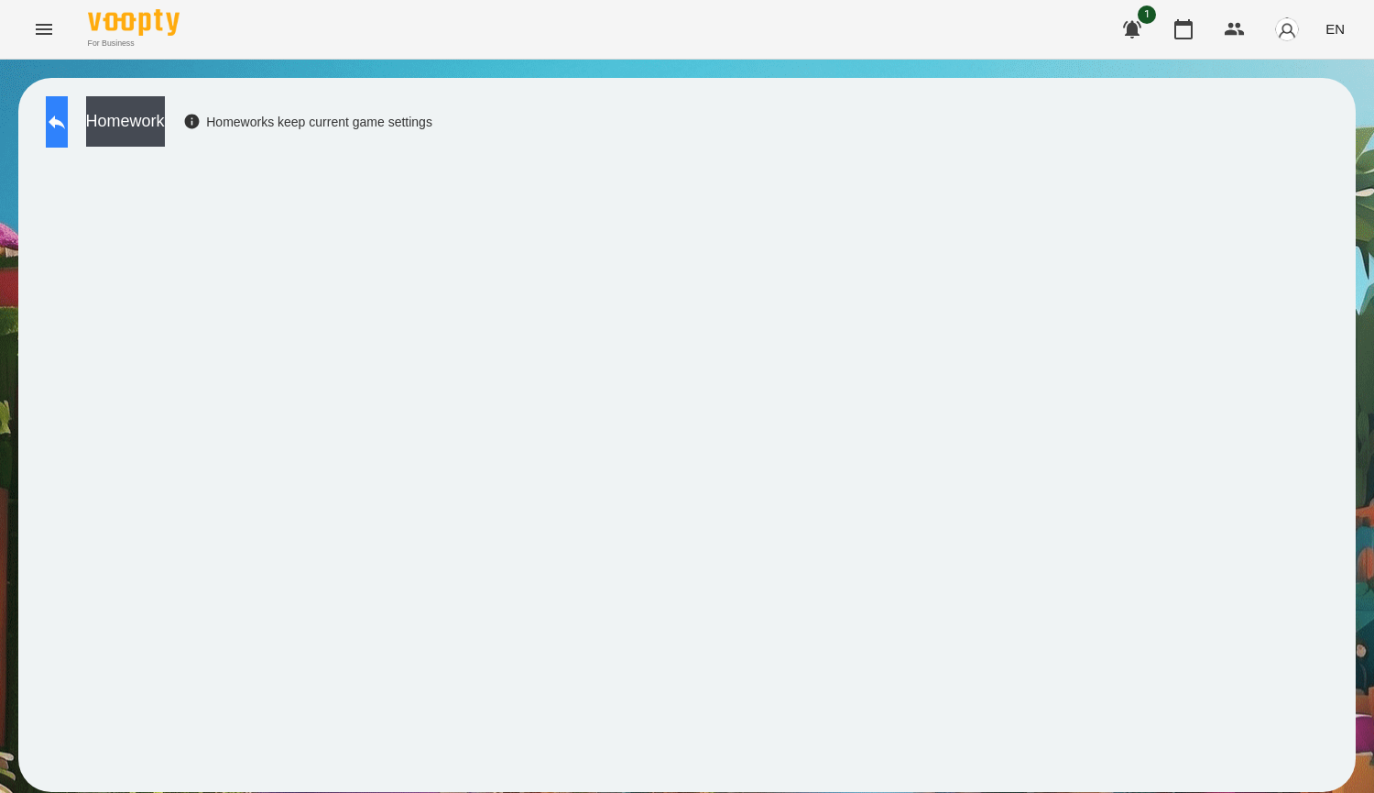
click at [68, 113] on icon at bounding box center [57, 122] width 22 height 22
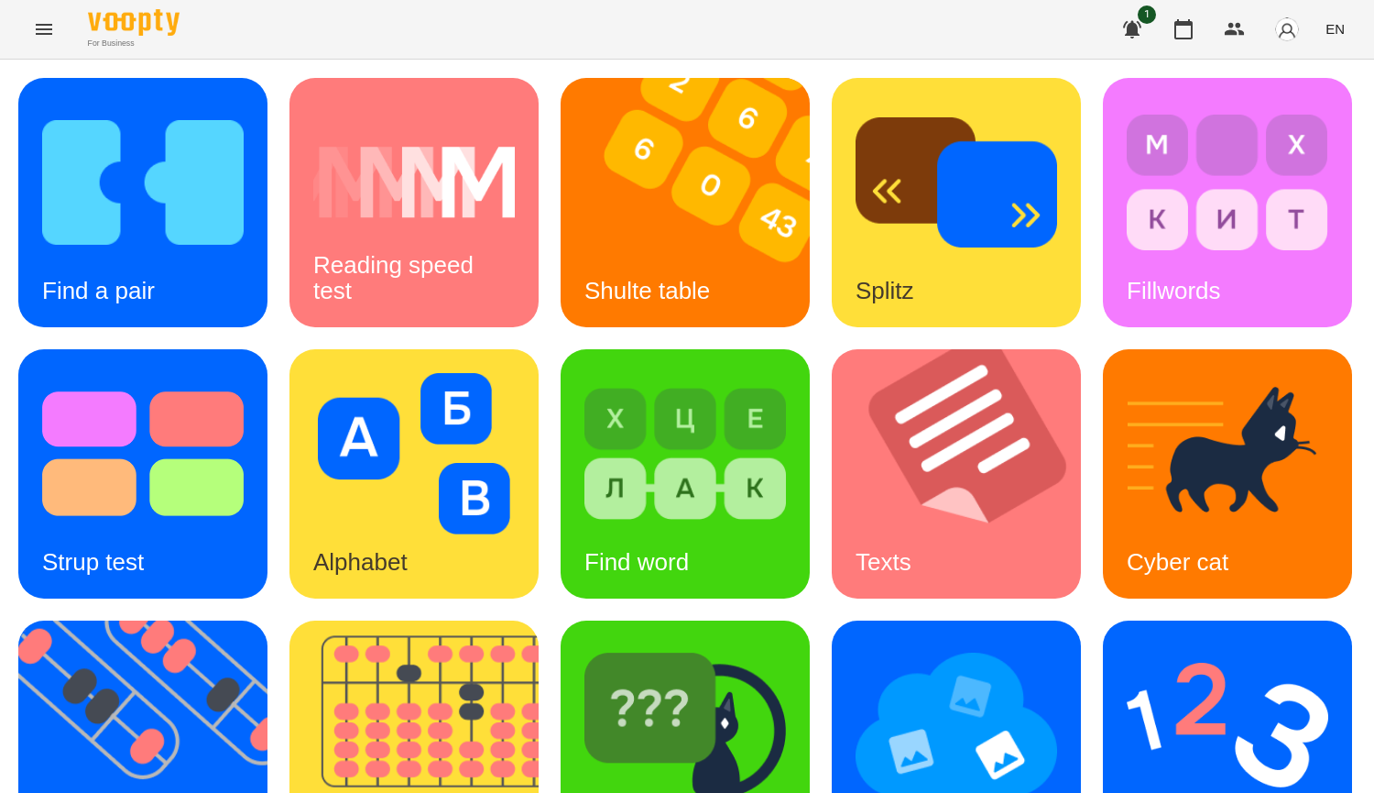
scroll to position [550, 0]
click at [585, 644] on img at bounding box center [686, 724] width 202 height 161
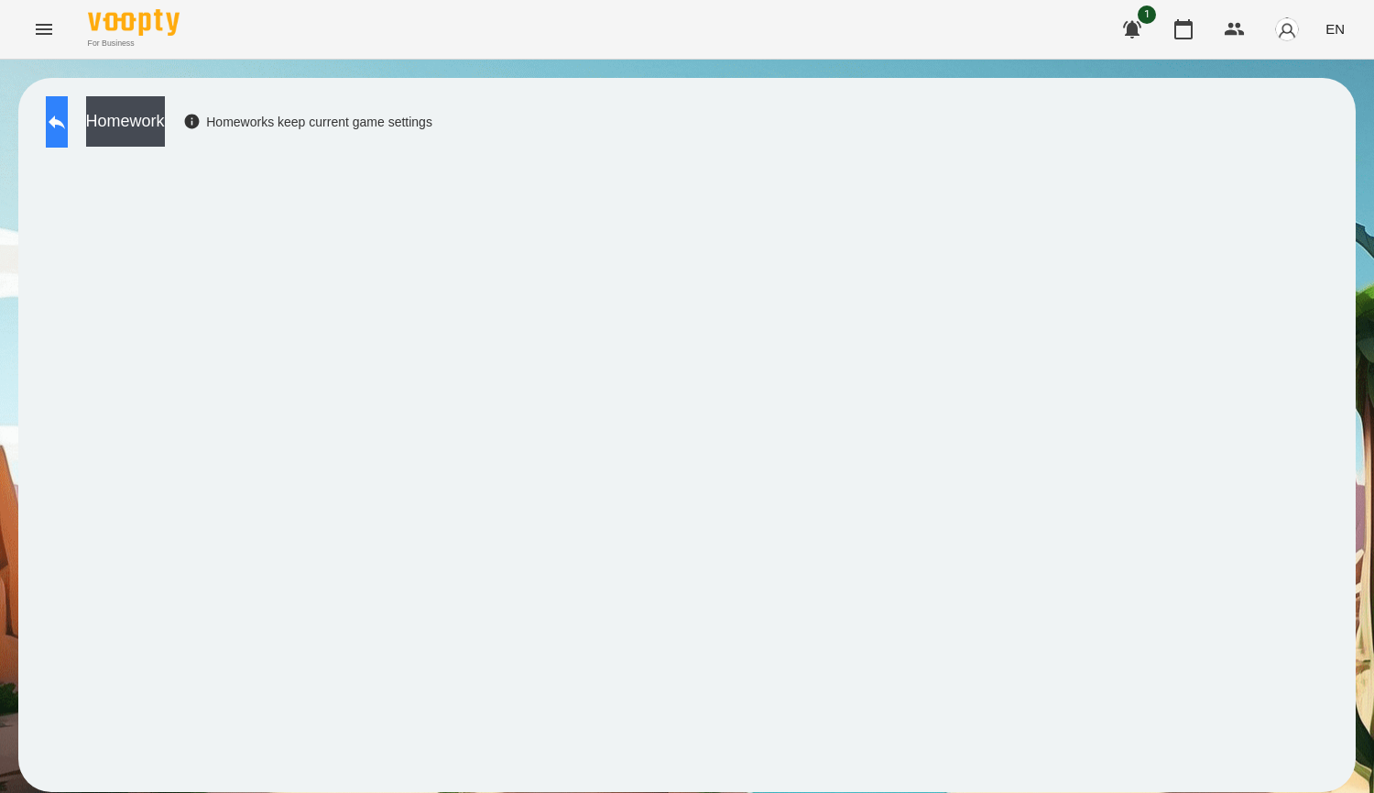
click at [68, 134] on button at bounding box center [57, 121] width 22 height 51
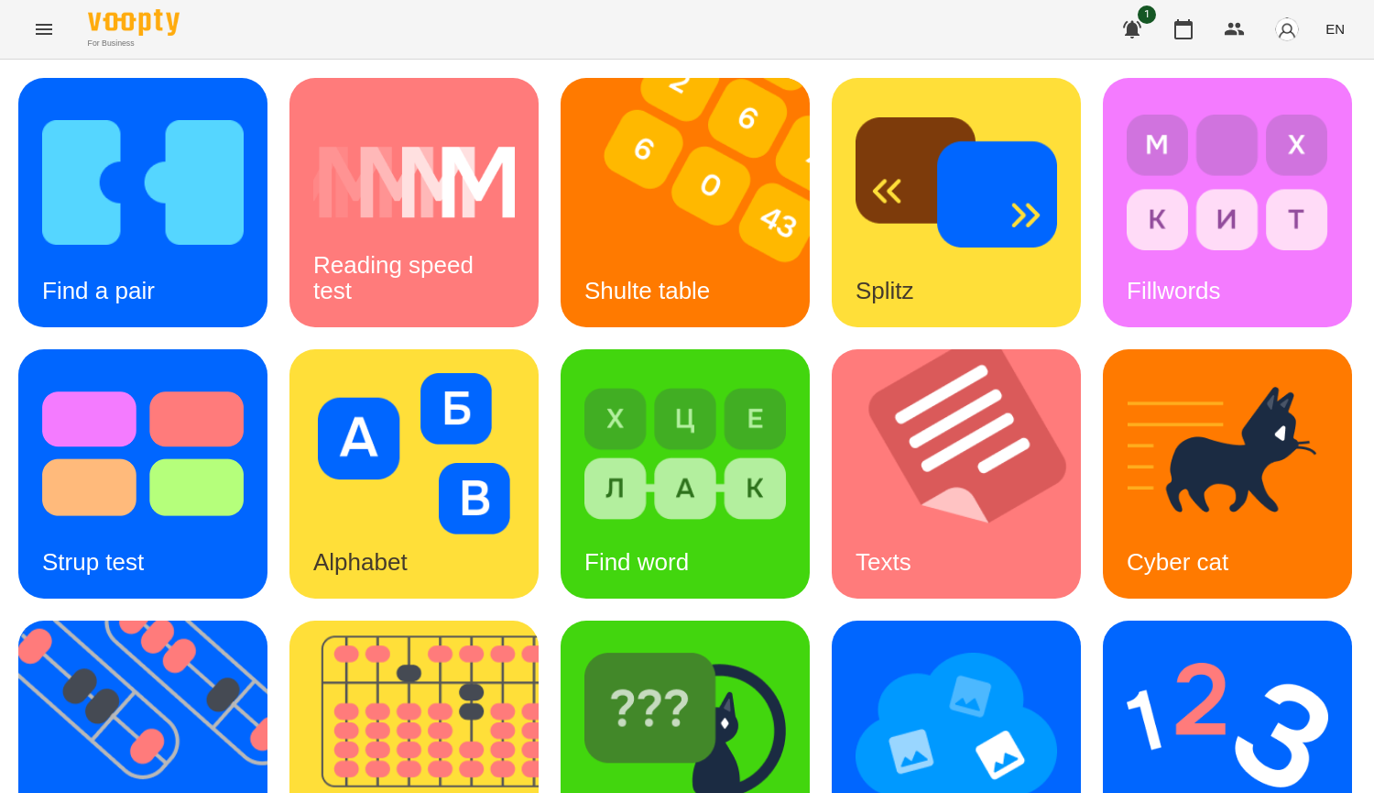
scroll to position [638, 0]
click at [561, 620] on div "Find Cyber cat" at bounding box center [685, 744] width 249 height 249
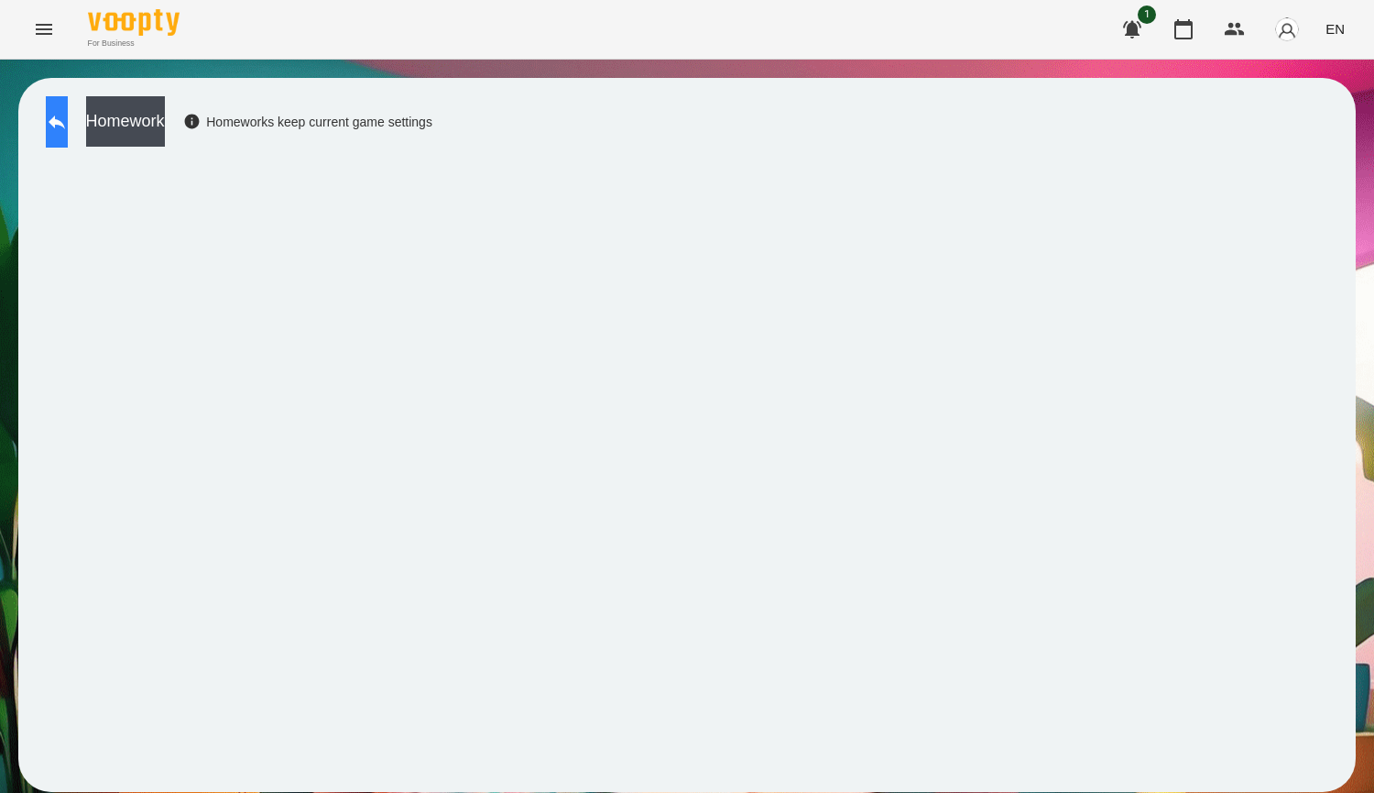
click at [68, 137] on button at bounding box center [57, 121] width 22 height 51
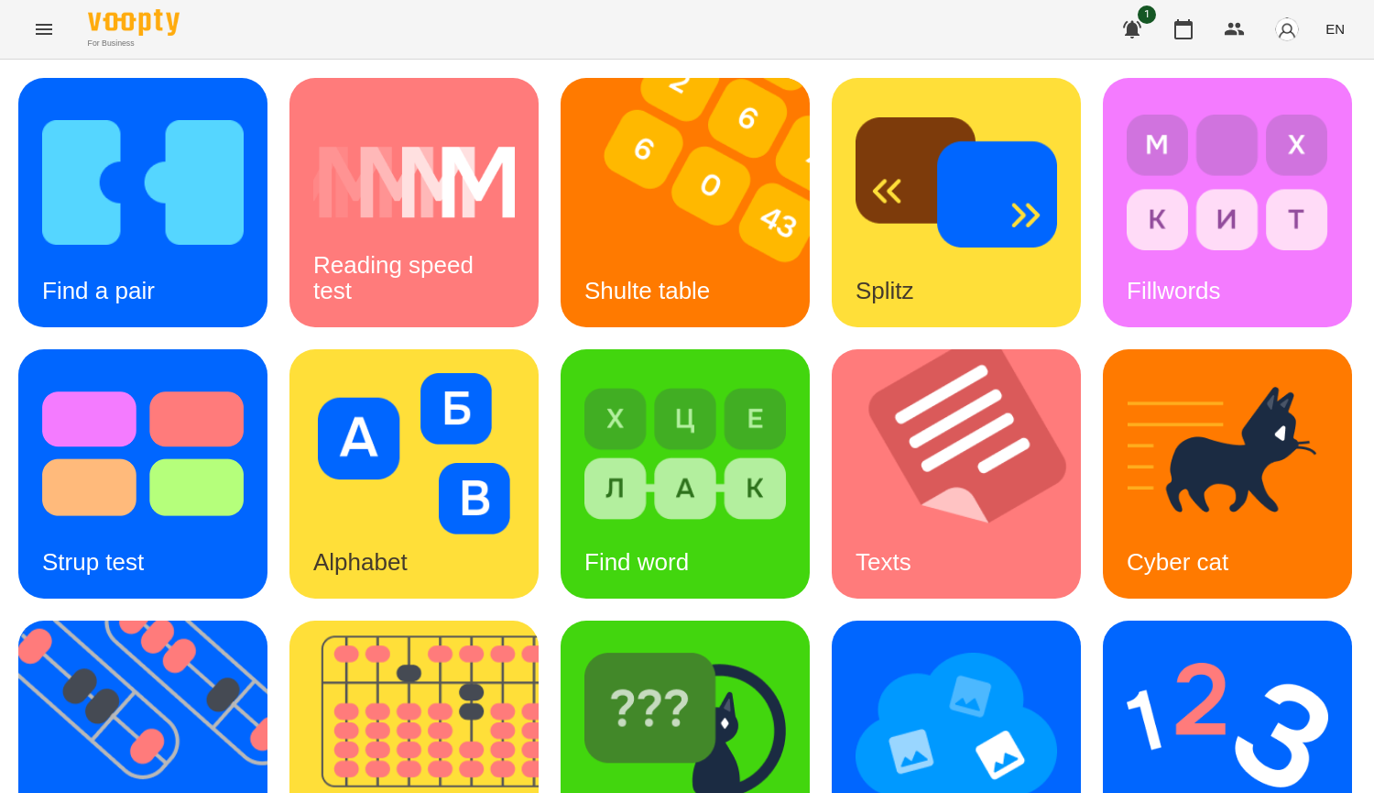
scroll to position [550, 0]
click at [561, 620] on div "Find Cyber cat" at bounding box center [685, 744] width 249 height 249
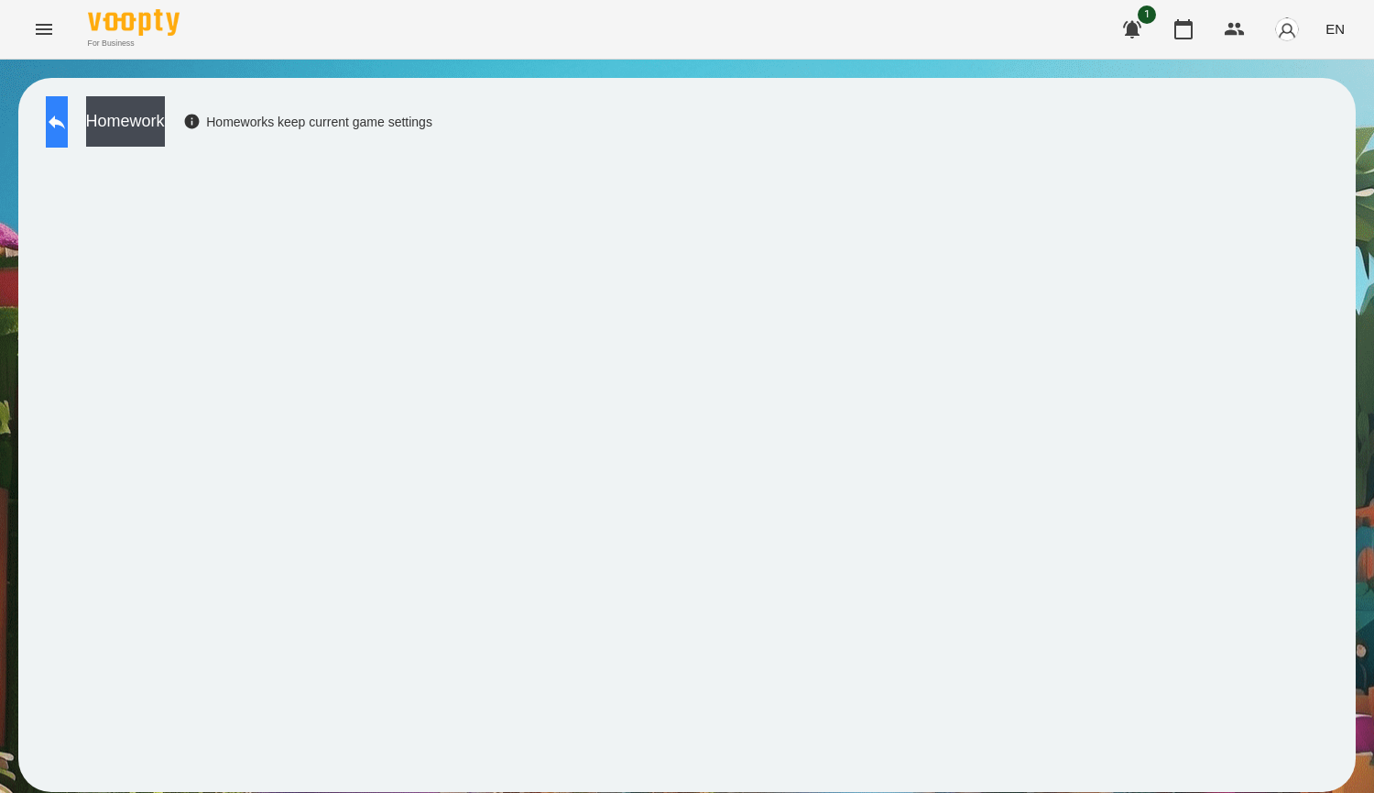
click at [65, 125] on icon at bounding box center [57, 122] width 16 height 14
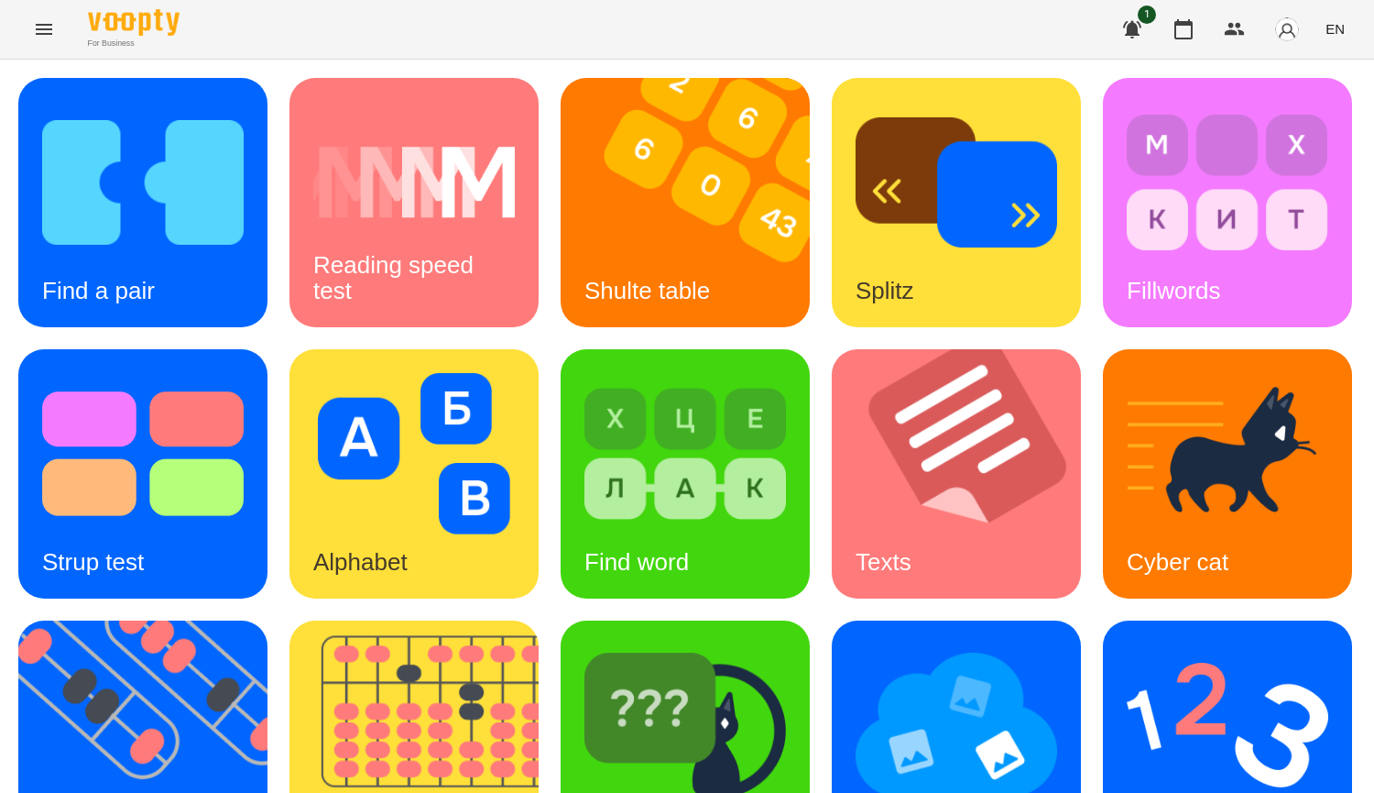
scroll to position [550, 0]
click at [585, 644] on img at bounding box center [686, 724] width 202 height 161
